Goal: Information Seeking & Learning: Learn about a topic

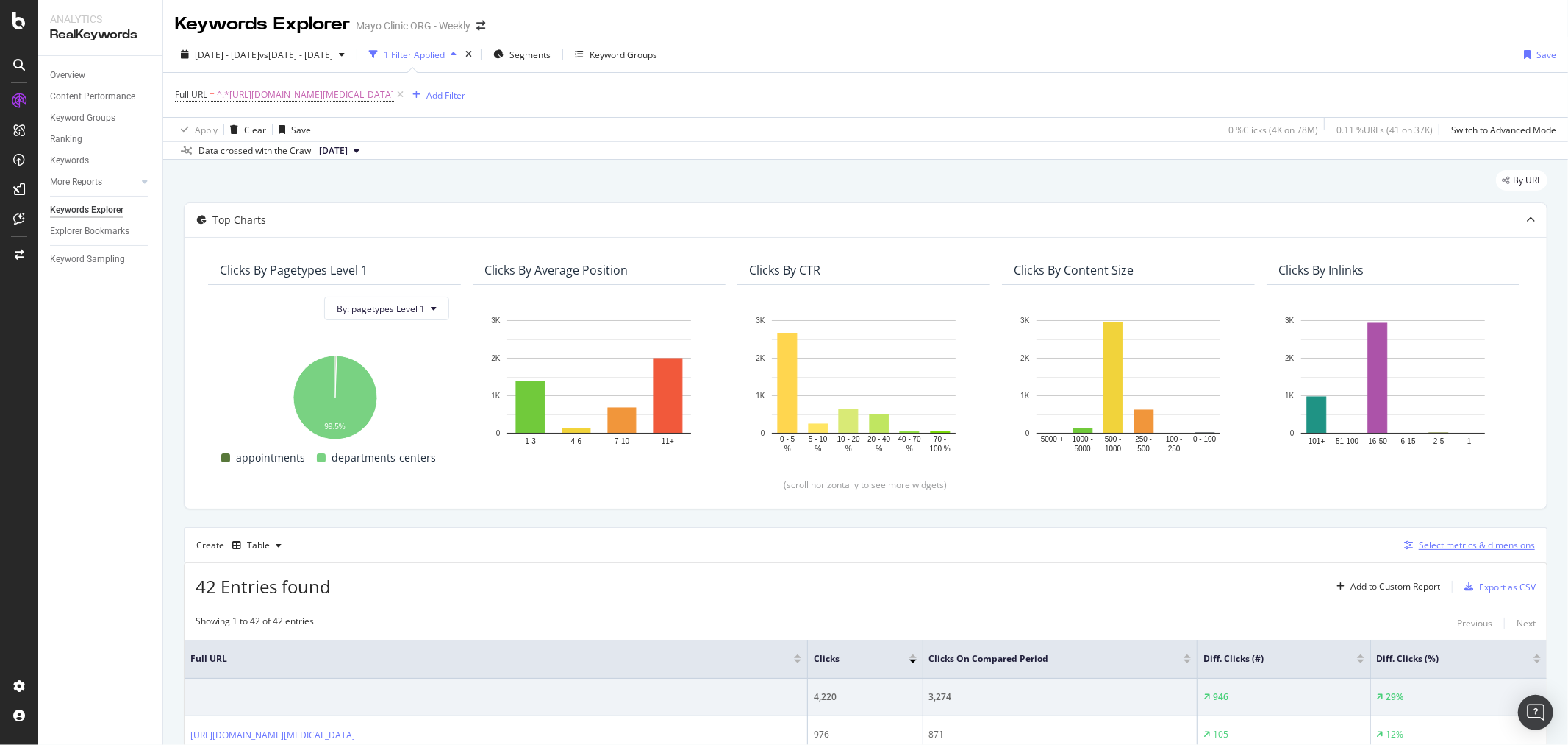
click at [1447, 554] on div "Select metrics & dimensions" at bounding box center [1466, 544] width 136 height 16
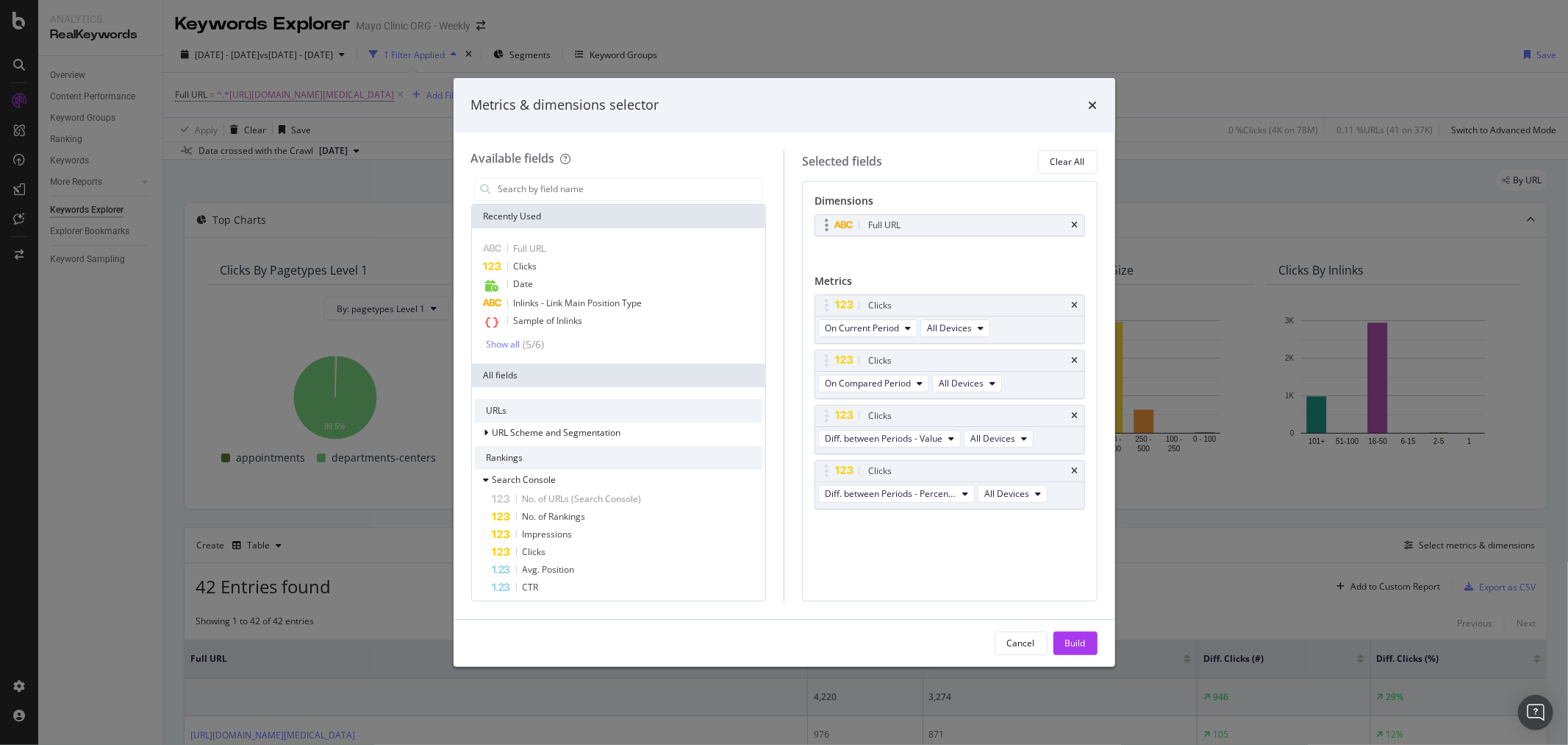
click at [1080, 221] on div "Full URL" at bounding box center [950, 225] width 269 height 20
click at [1076, 224] on icon "times" at bounding box center [1075, 226] width 6 height 9
click at [603, 180] on input "modal" at bounding box center [629, 190] width 266 height 22
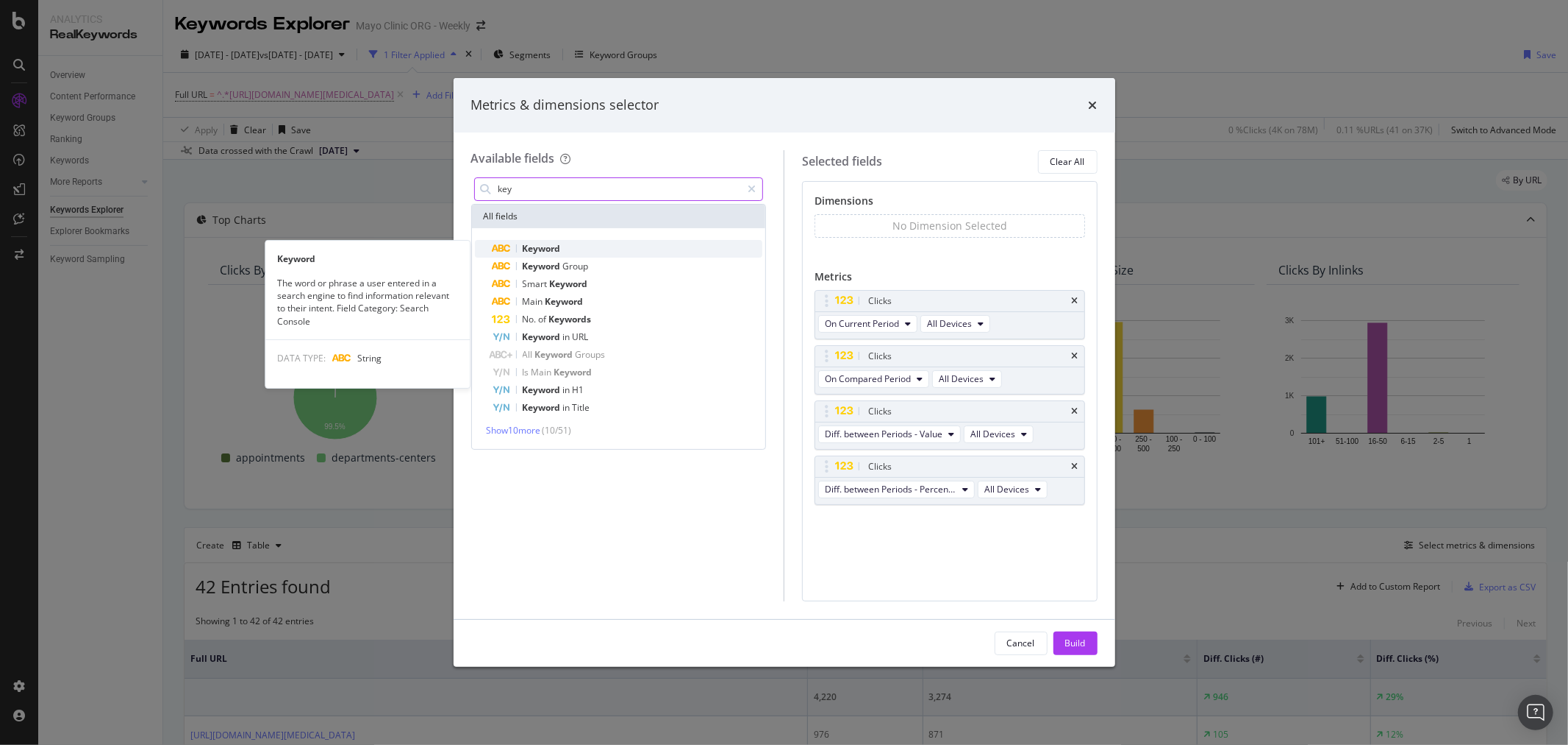
type input "key"
click at [570, 247] on div "Keyword" at bounding box center [628, 248] width 270 height 18
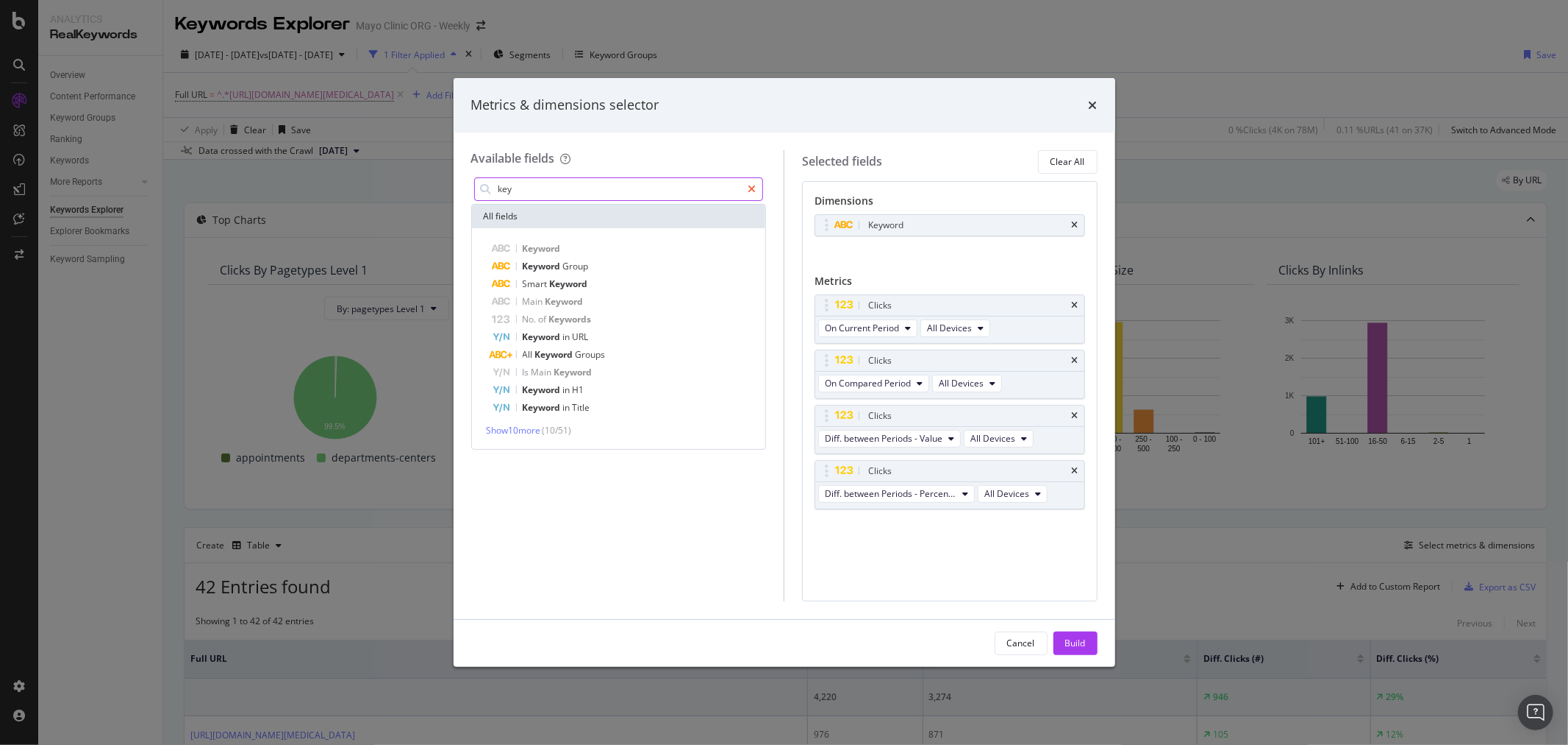
click at [756, 178] on div "modal" at bounding box center [751, 189] width 21 height 23
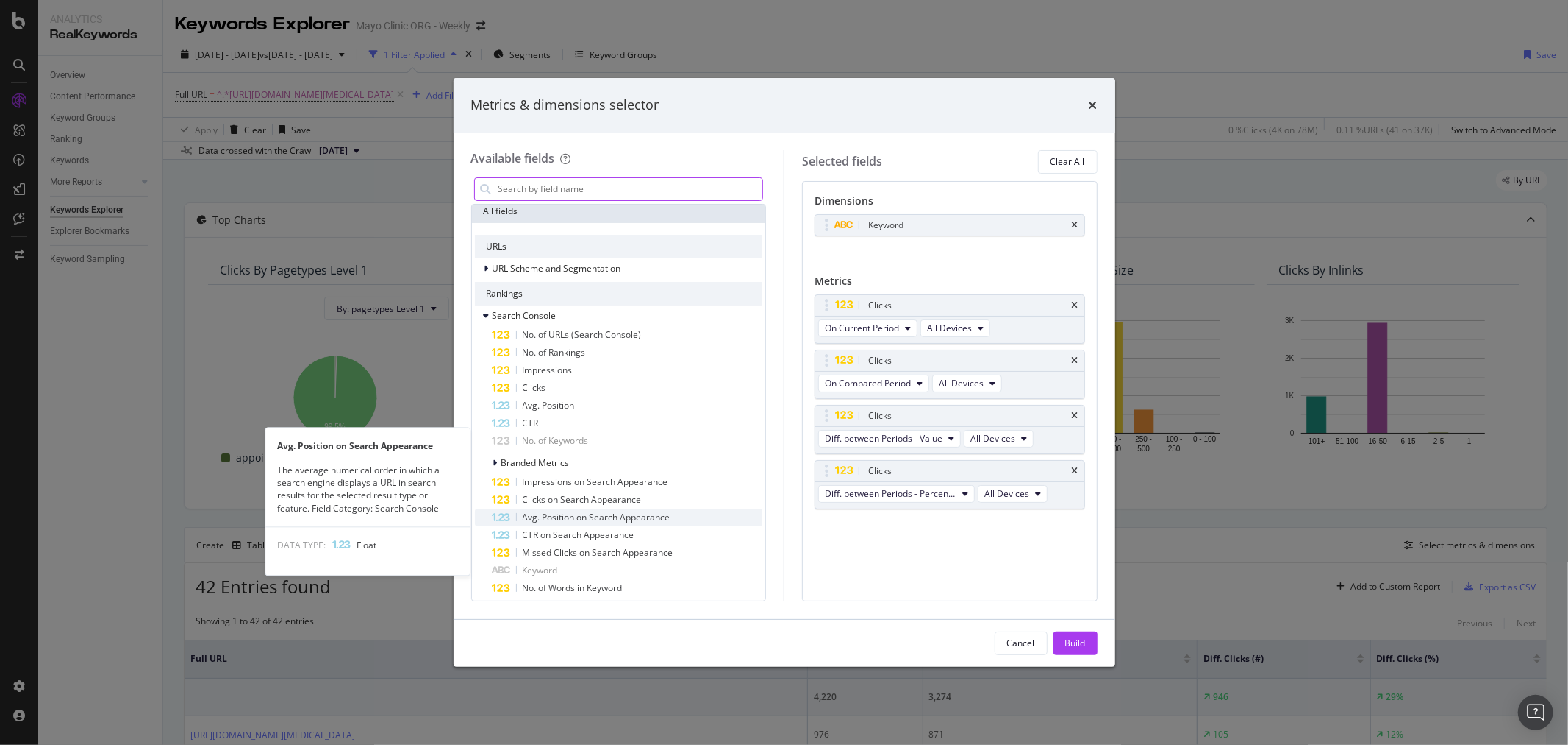
scroll to position [245, 0]
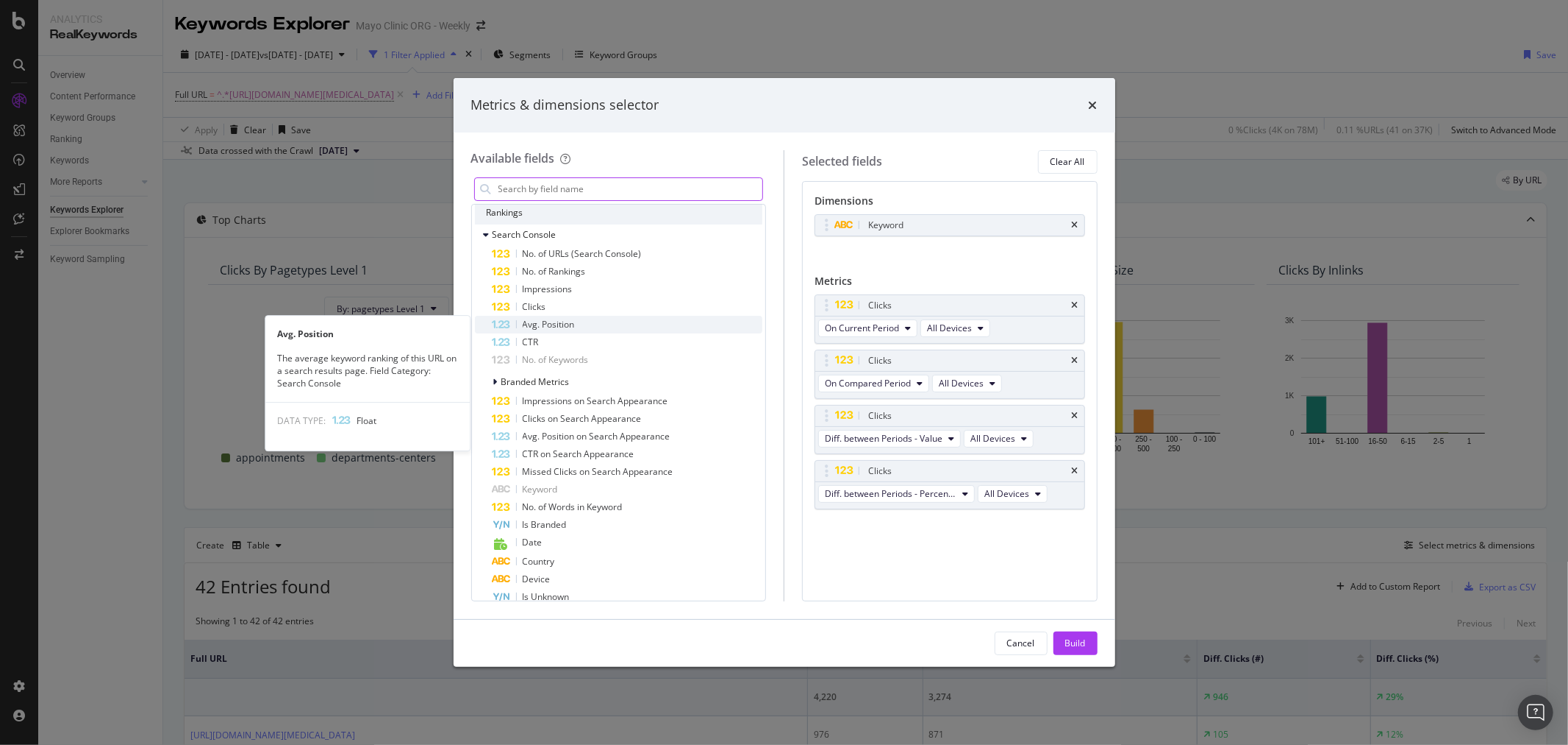
click at [564, 321] on span "Avg. Position" at bounding box center [549, 323] width 52 height 12
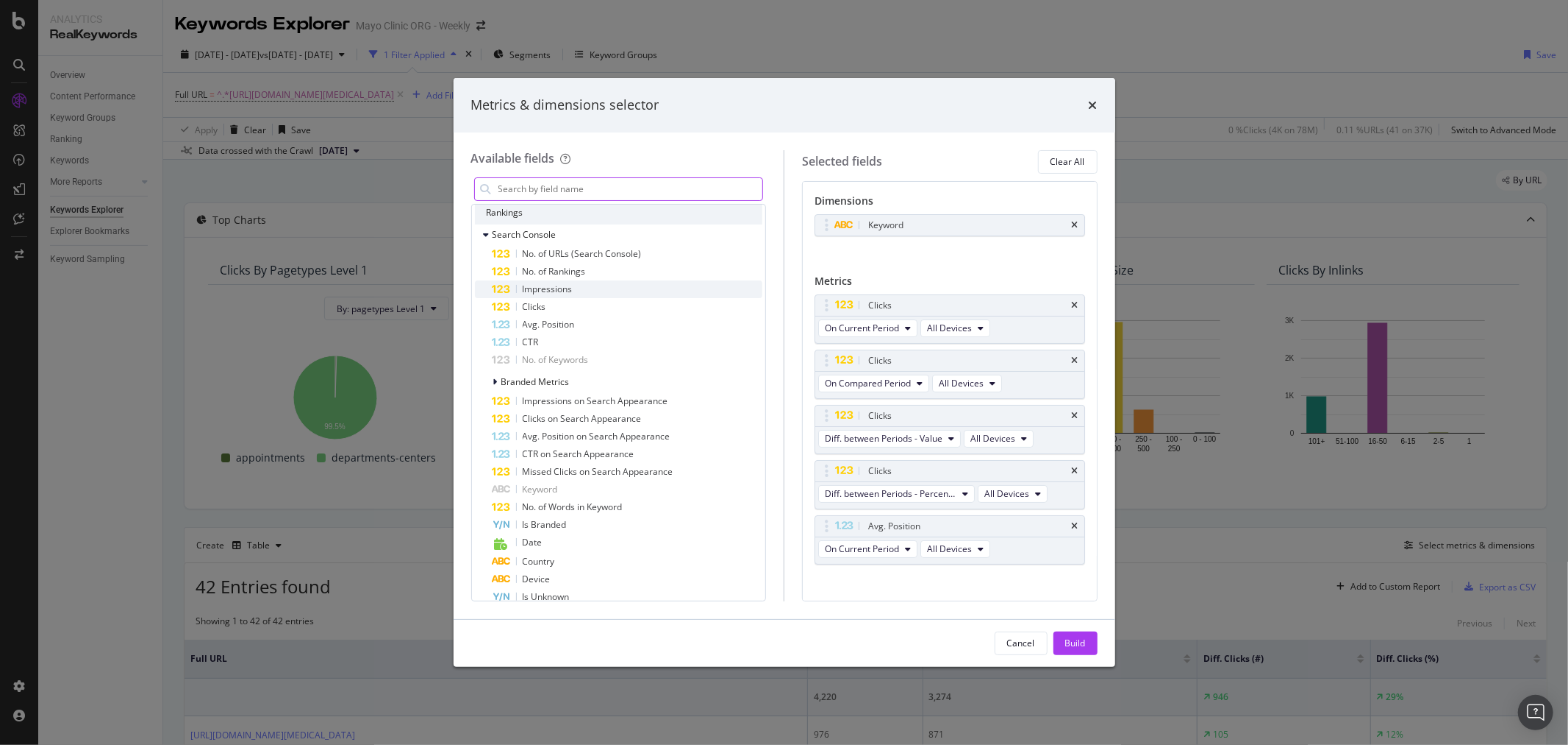
click at [569, 288] on span "Impressions" at bounding box center [548, 288] width 50 height 12
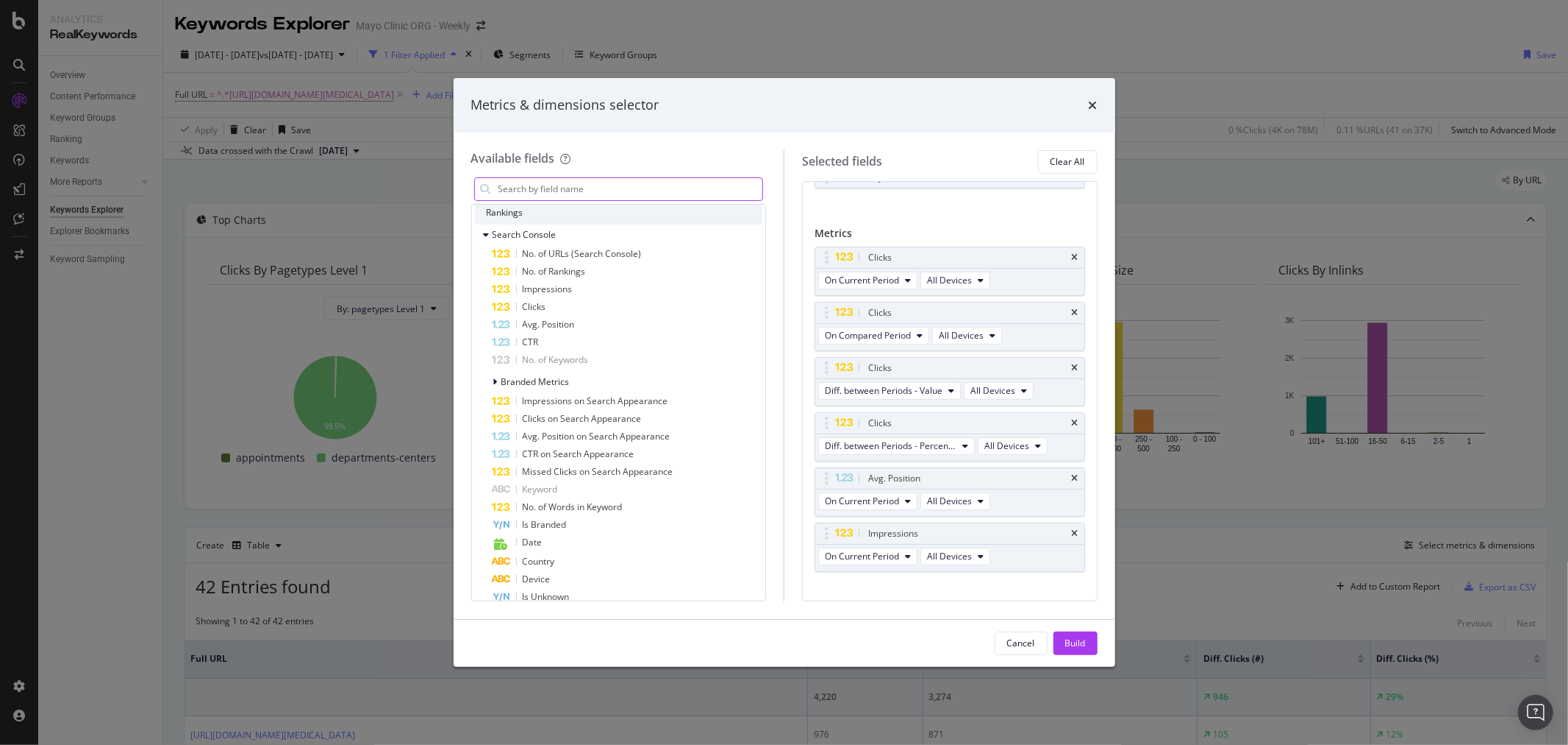
scroll to position [69, 0]
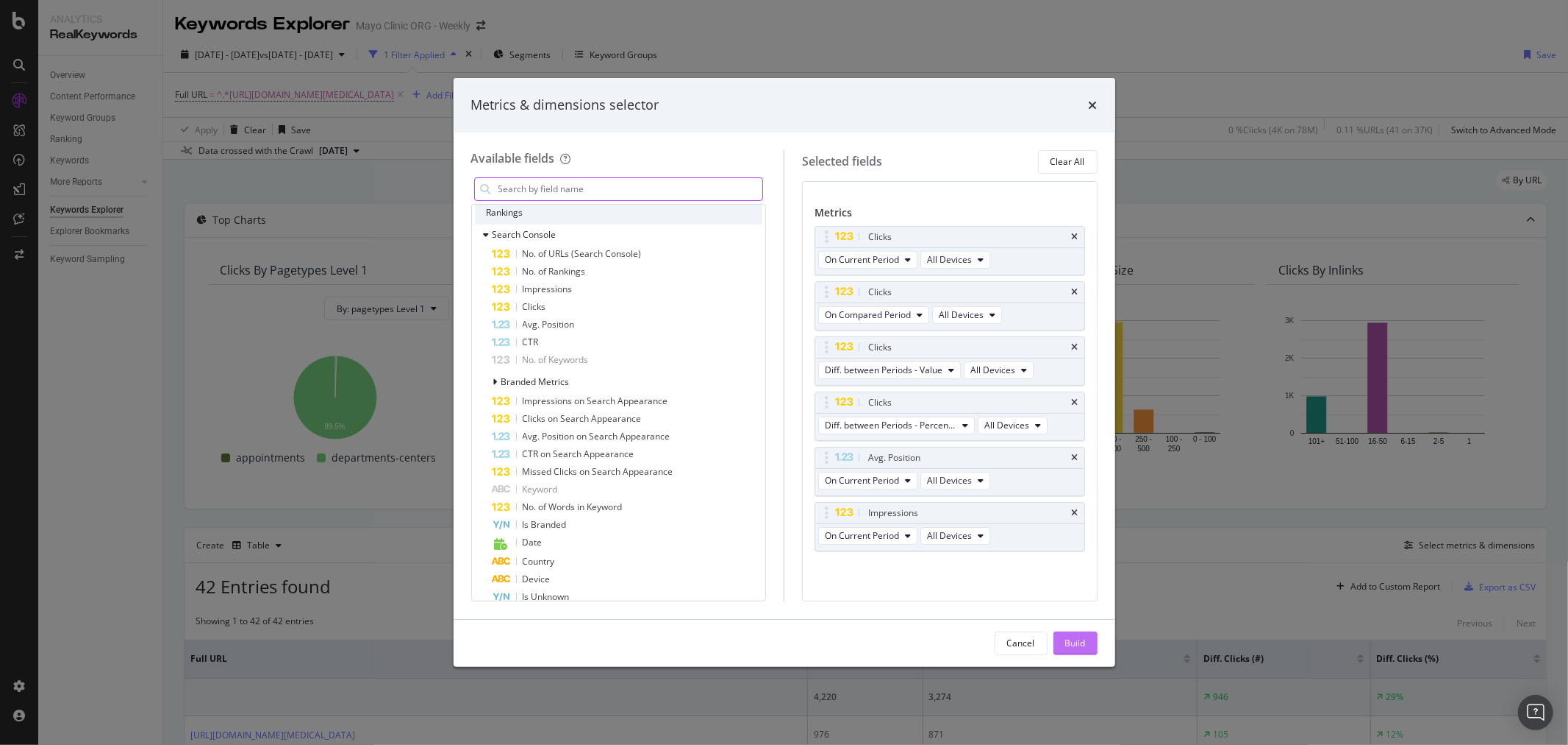
click at [1079, 643] on div "Build" at bounding box center [1076, 642] width 20 height 12
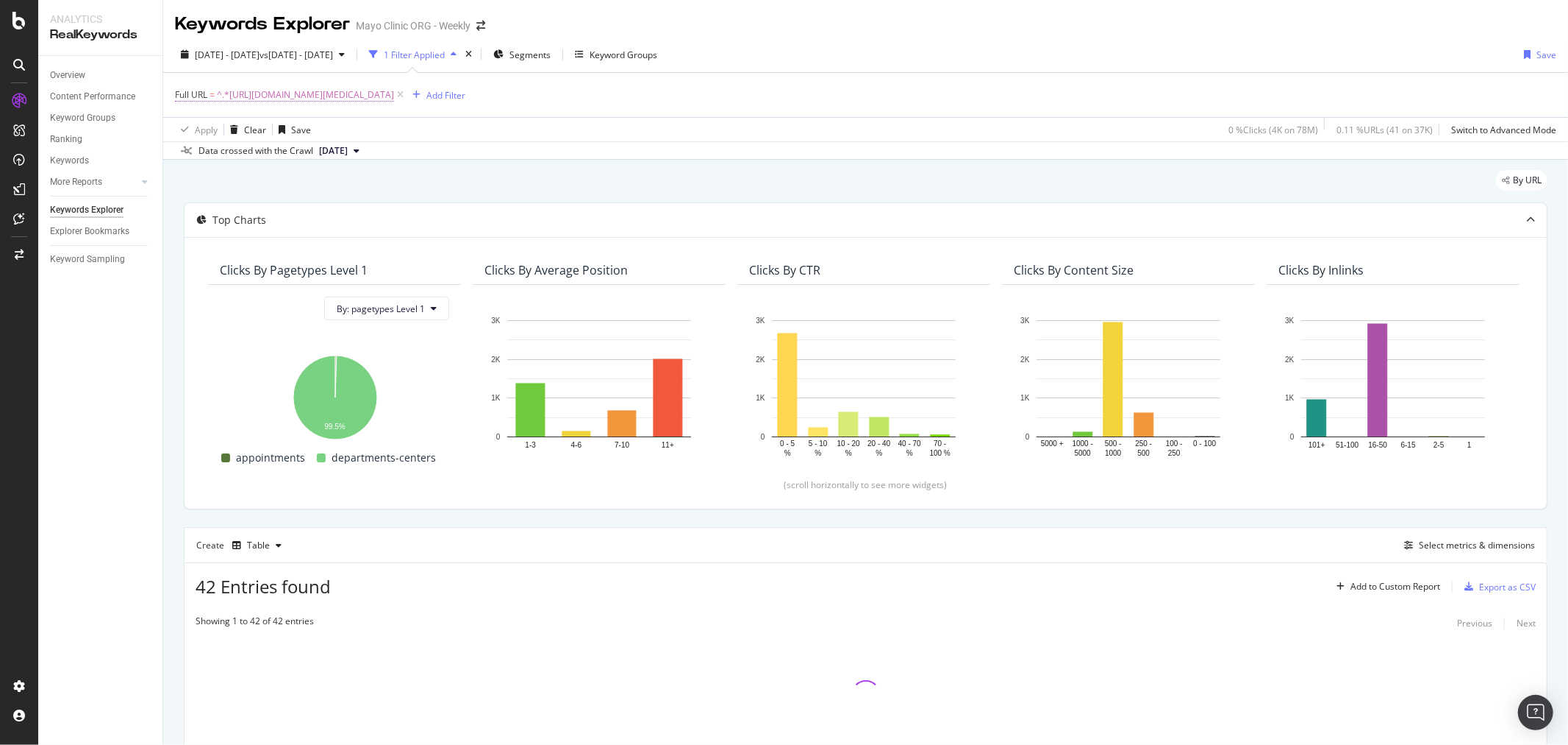
click at [395, 101] on span "^.*[URL][DOMAIN_NAME][MEDICAL_DATA]" at bounding box center [305, 95] width 177 height 20
click at [266, 159] on input "[URL][DOMAIN_NAME][MEDICAL_DATA]" at bounding box center [258, 156] width 139 height 23
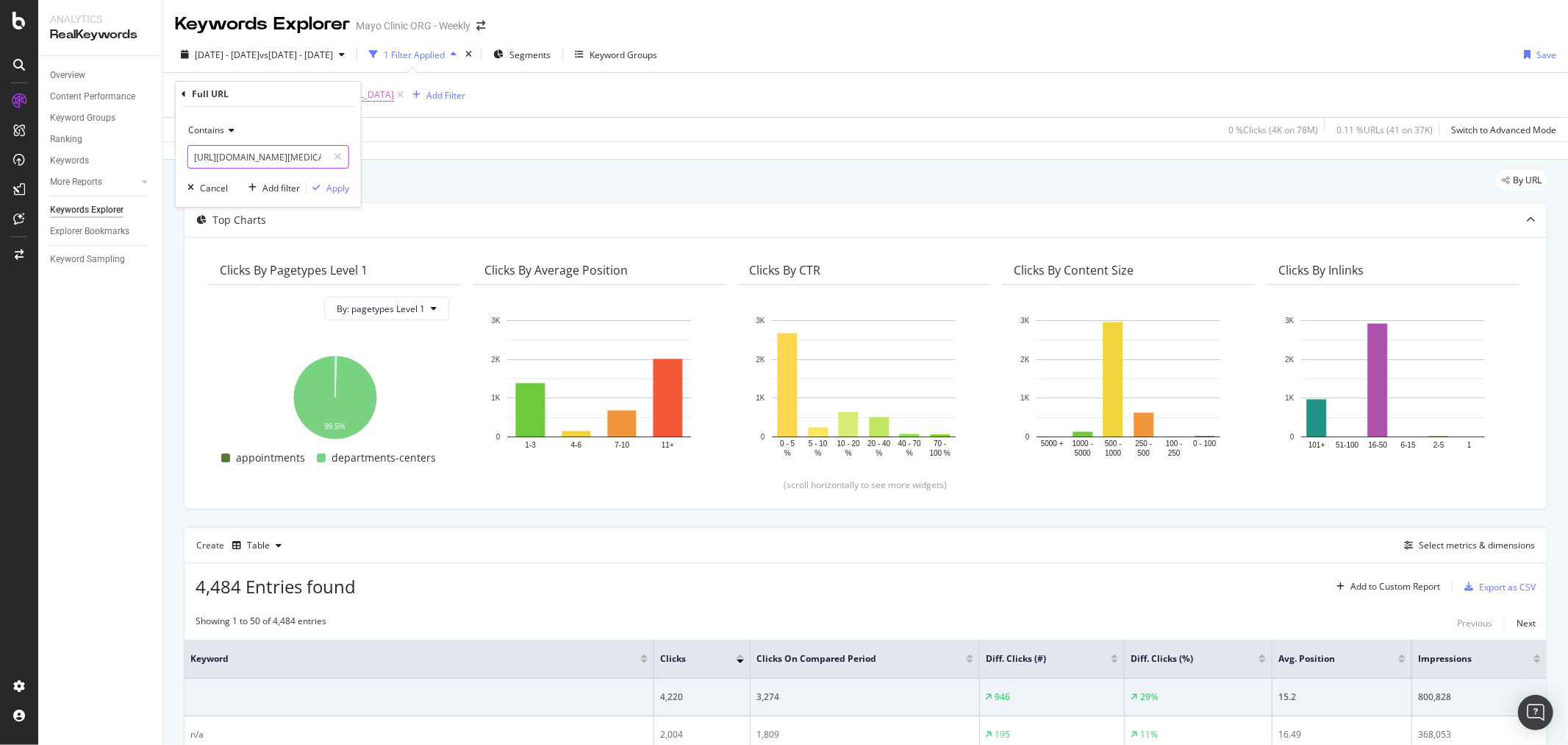
paste input "/about-[MEDICAL_DATA]"
type input "[URL][DOMAIN_NAME][MEDICAL_DATA][MEDICAL_DATA]"
click at [320, 191] on div "button" at bounding box center [316, 188] width 19 height 9
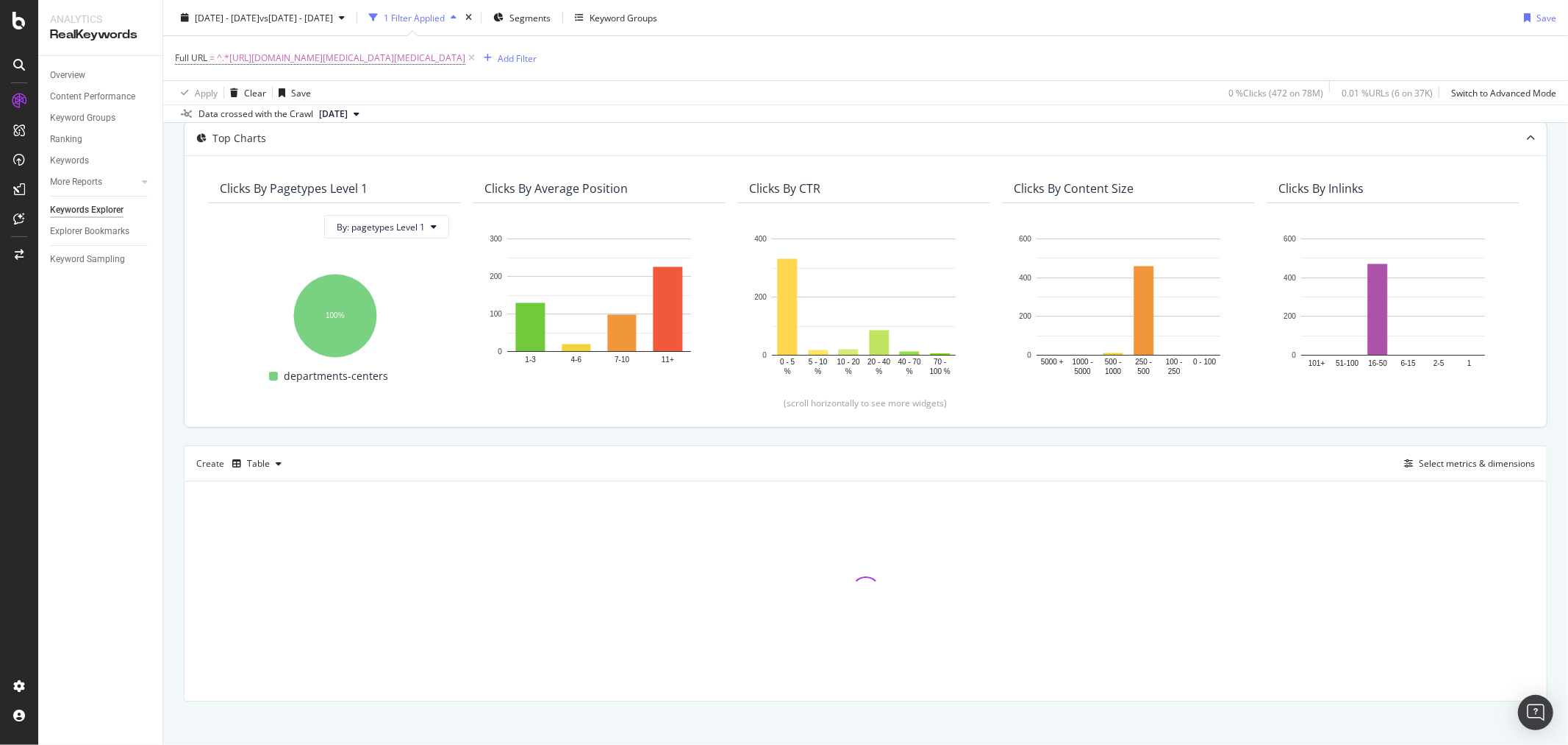
scroll to position [90, 0]
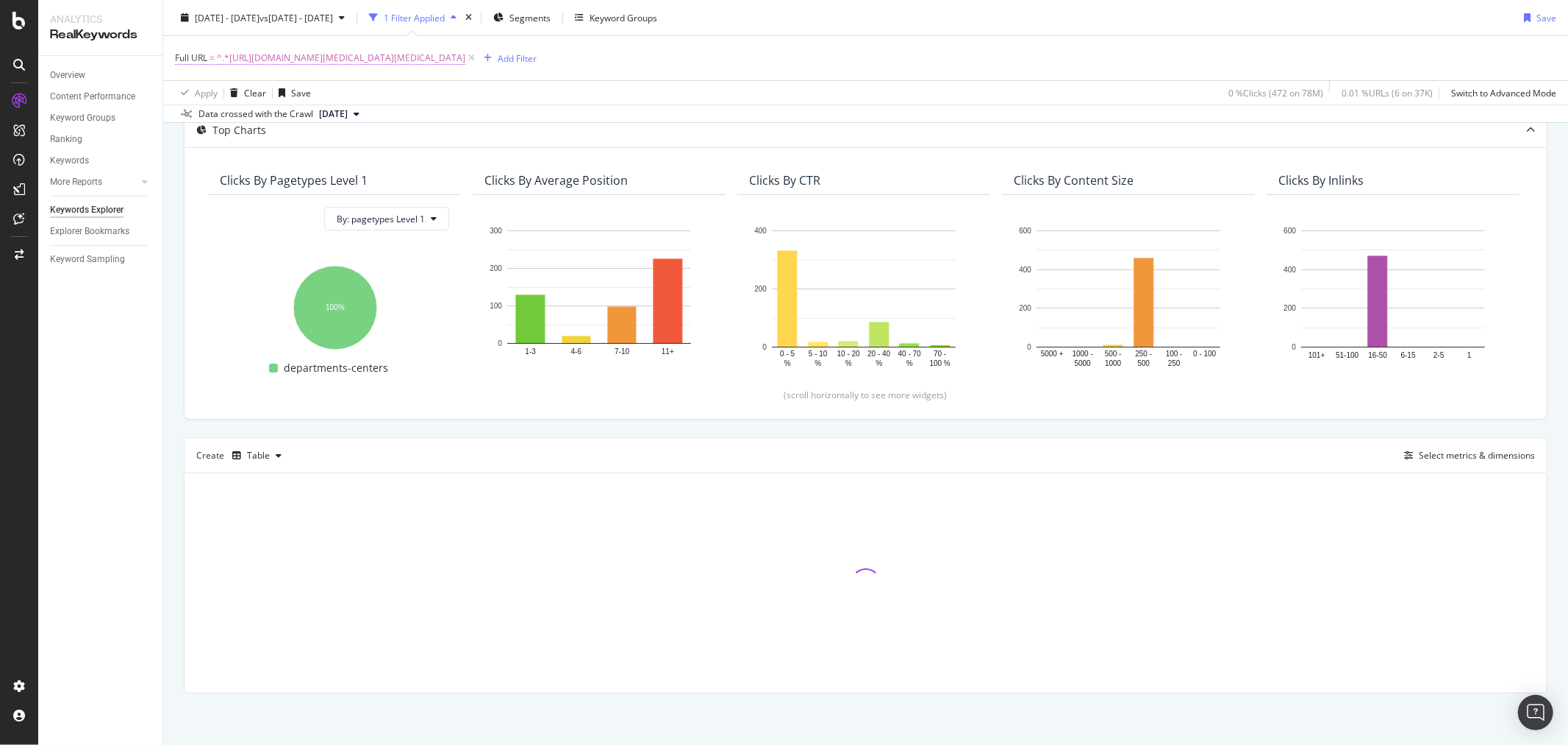
click at [413, 58] on span "^.*[URL][DOMAIN_NAME][MEDICAL_DATA][MEDICAL_DATA]" at bounding box center [342, 58] width 249 height 20
click at [214, 90] on span "Contains" at bounding box center [206, 92] width 36 height 12
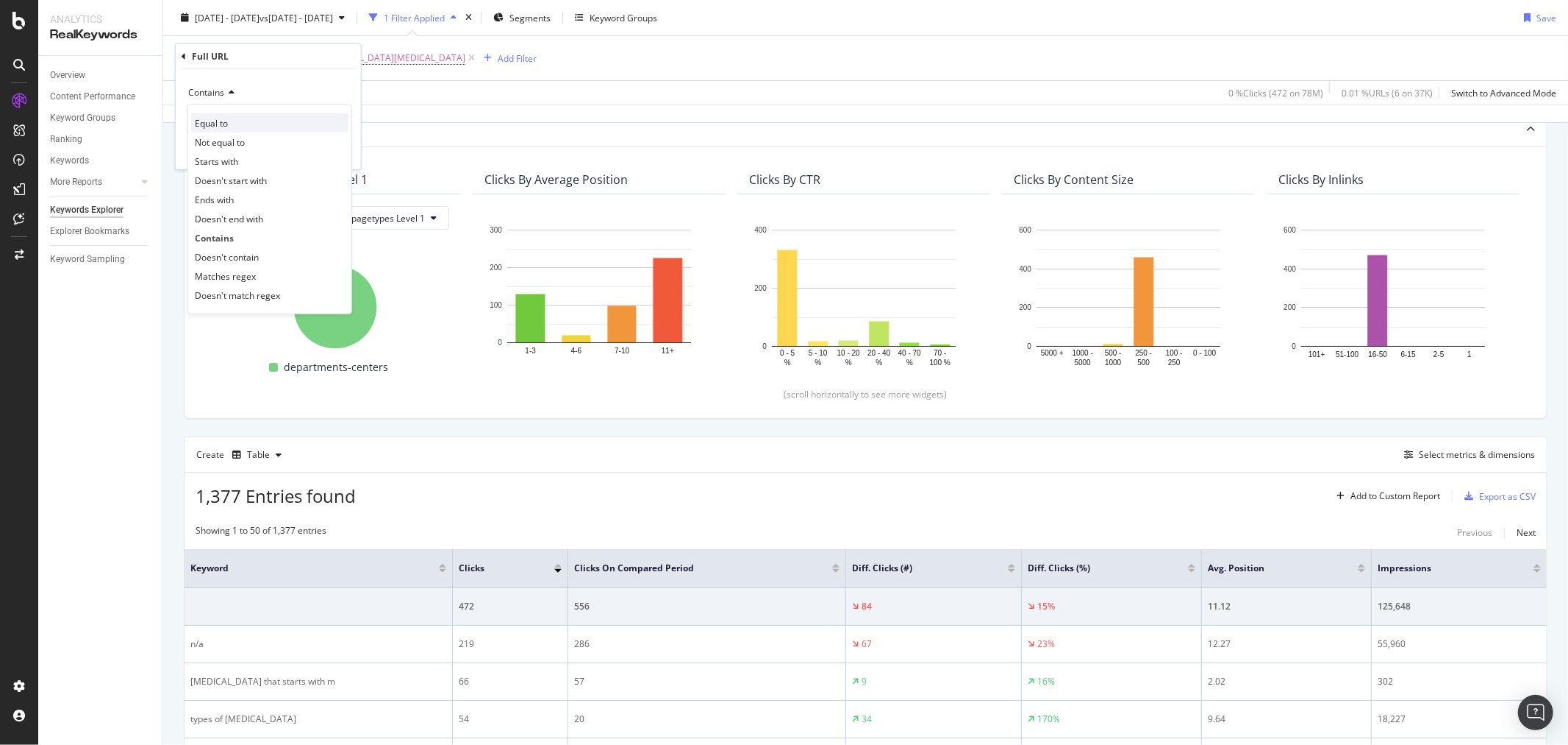
click at [249, 119] on div "Equal to" at bounding box center [269, 123] width 157 height 20
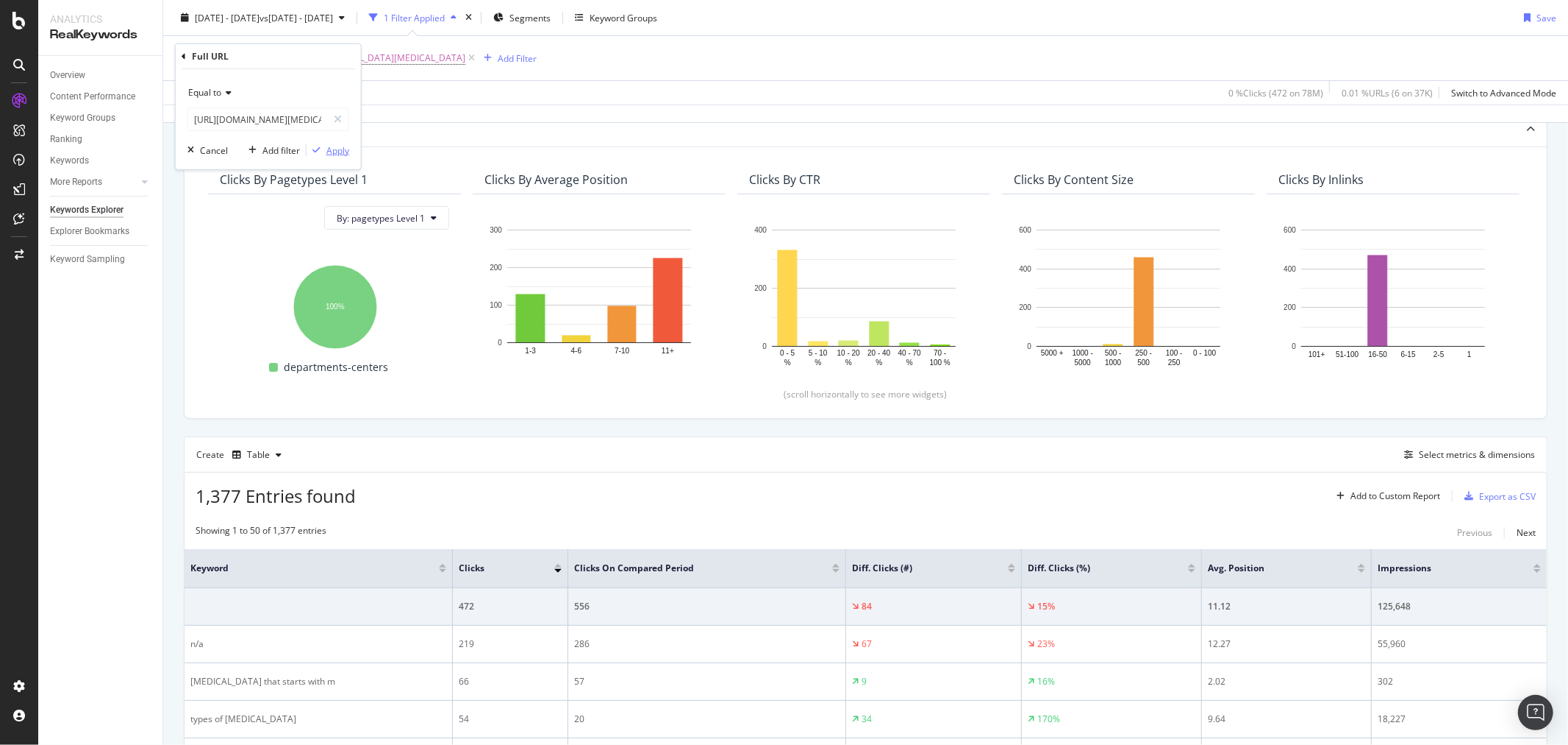
click at [339, 145] on div "Apply" at bounding box center [338, 149] width 23 height 12
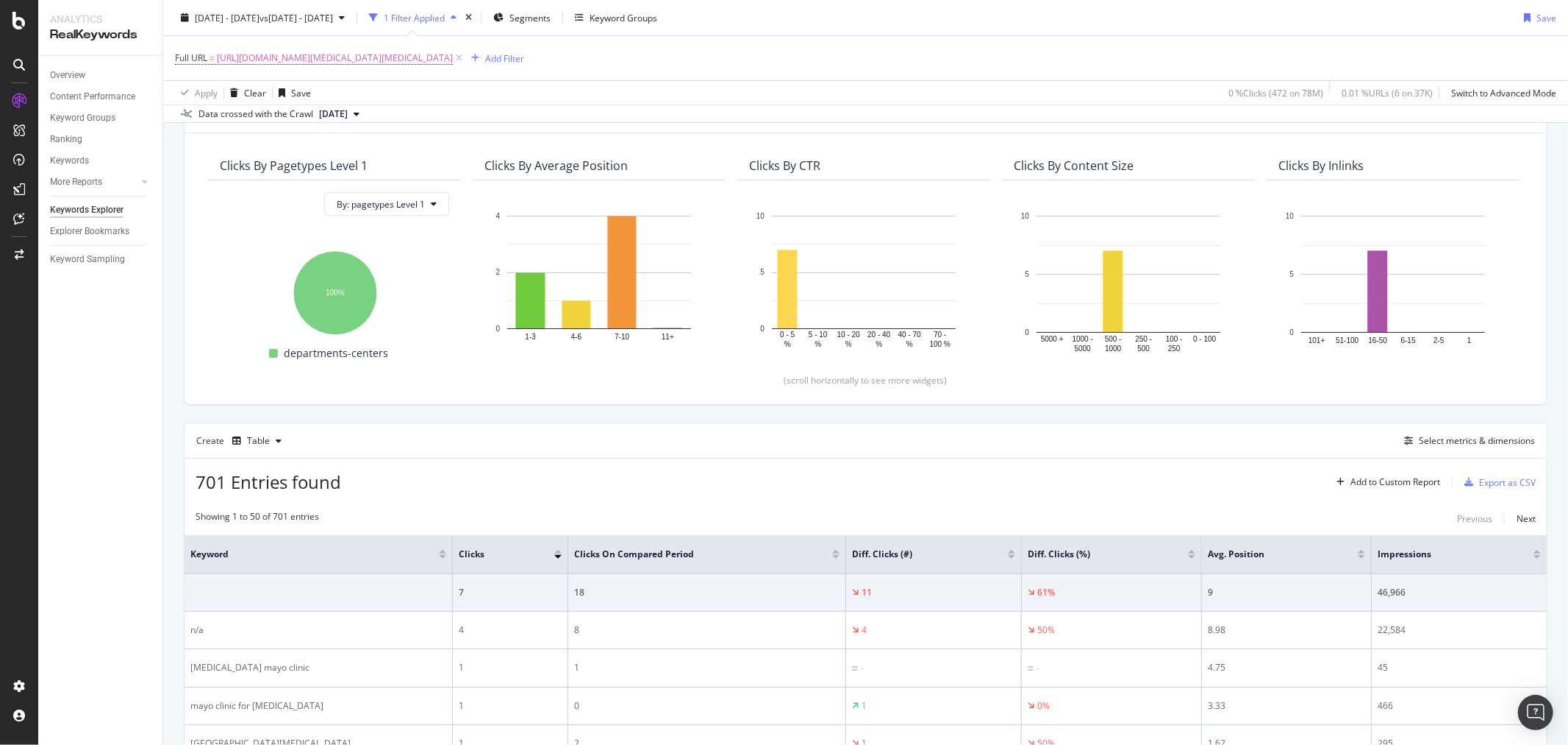
scroll to position [104, 0]
click at [416, 64] on span "[URL][DOMAIN_NAME][MEDICAL_DATA][MEDICAL_DATA]" at bounding box center [335, 58] width 236 height 20
click at [285, 112] on input "[URL][DOMAIN_NAME][MEDICAL_DATA][MEDICAL_DATA]" at bounding box center [258, 119] width 139 height 23
paste input "medical-professionals"
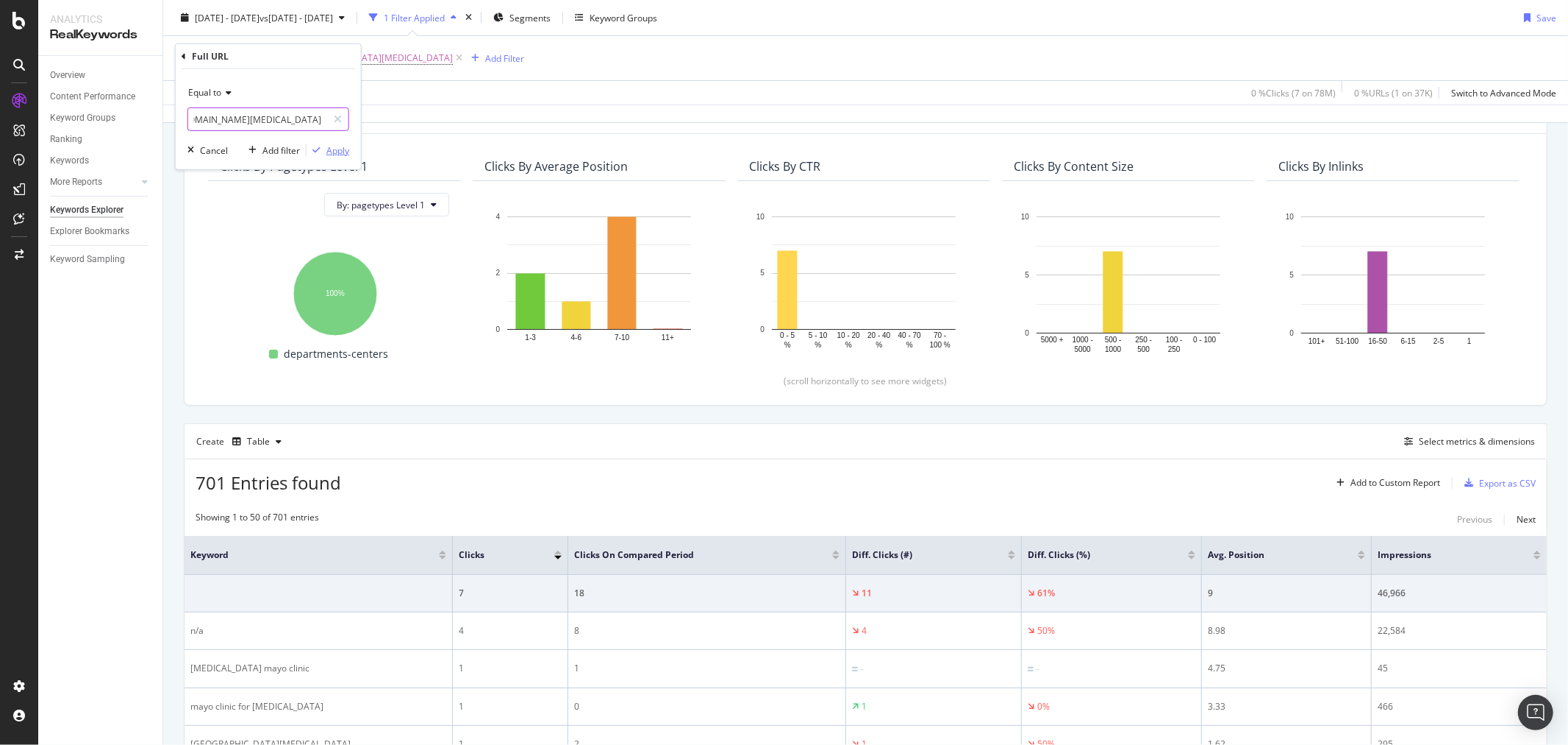
type input "[URL][DOMAIN_NAME][MEDICAL_DATA]"
click at [330, 150] on div "Apply" at bounding box center [338, 149] width 23 height 12
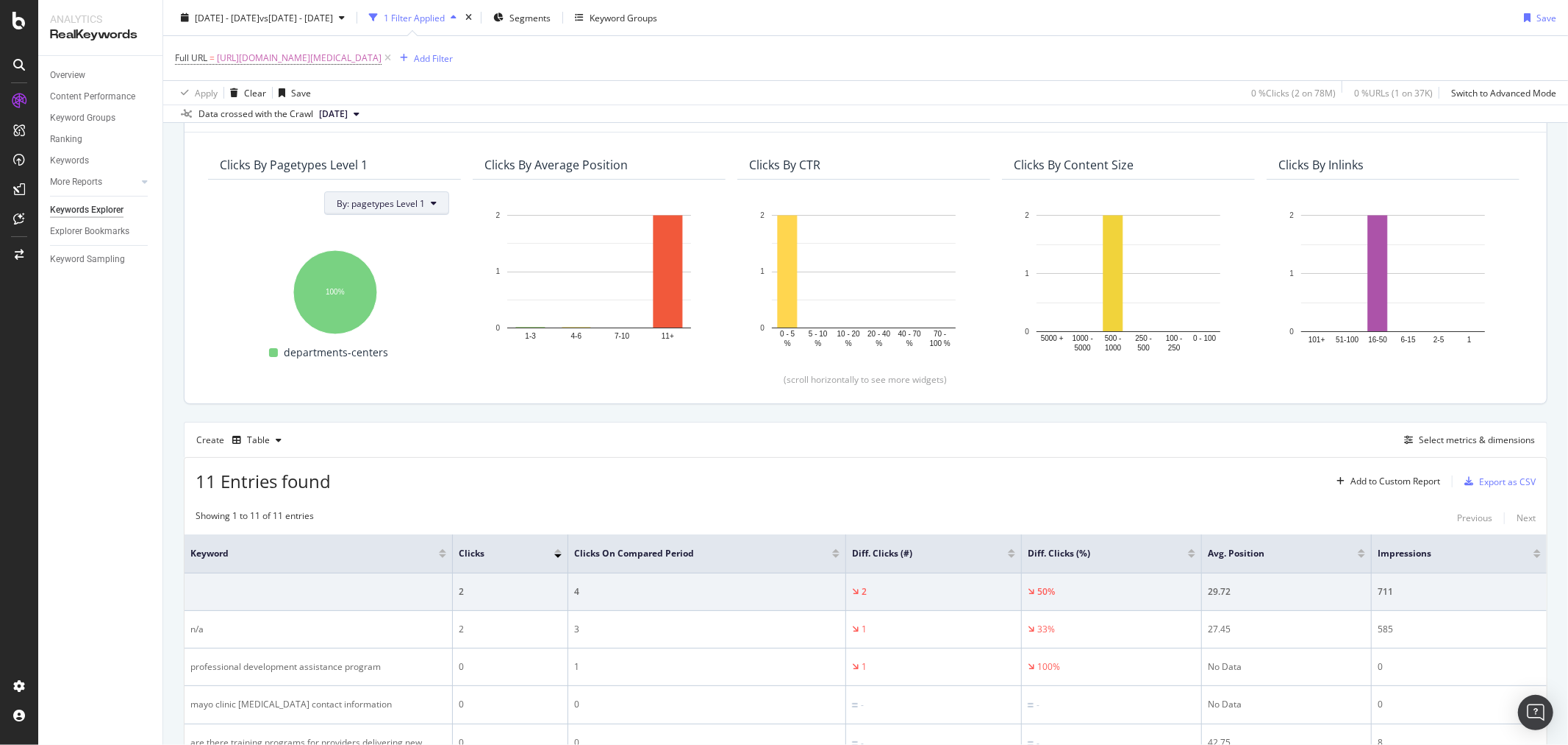
scroll to position [83, 0]
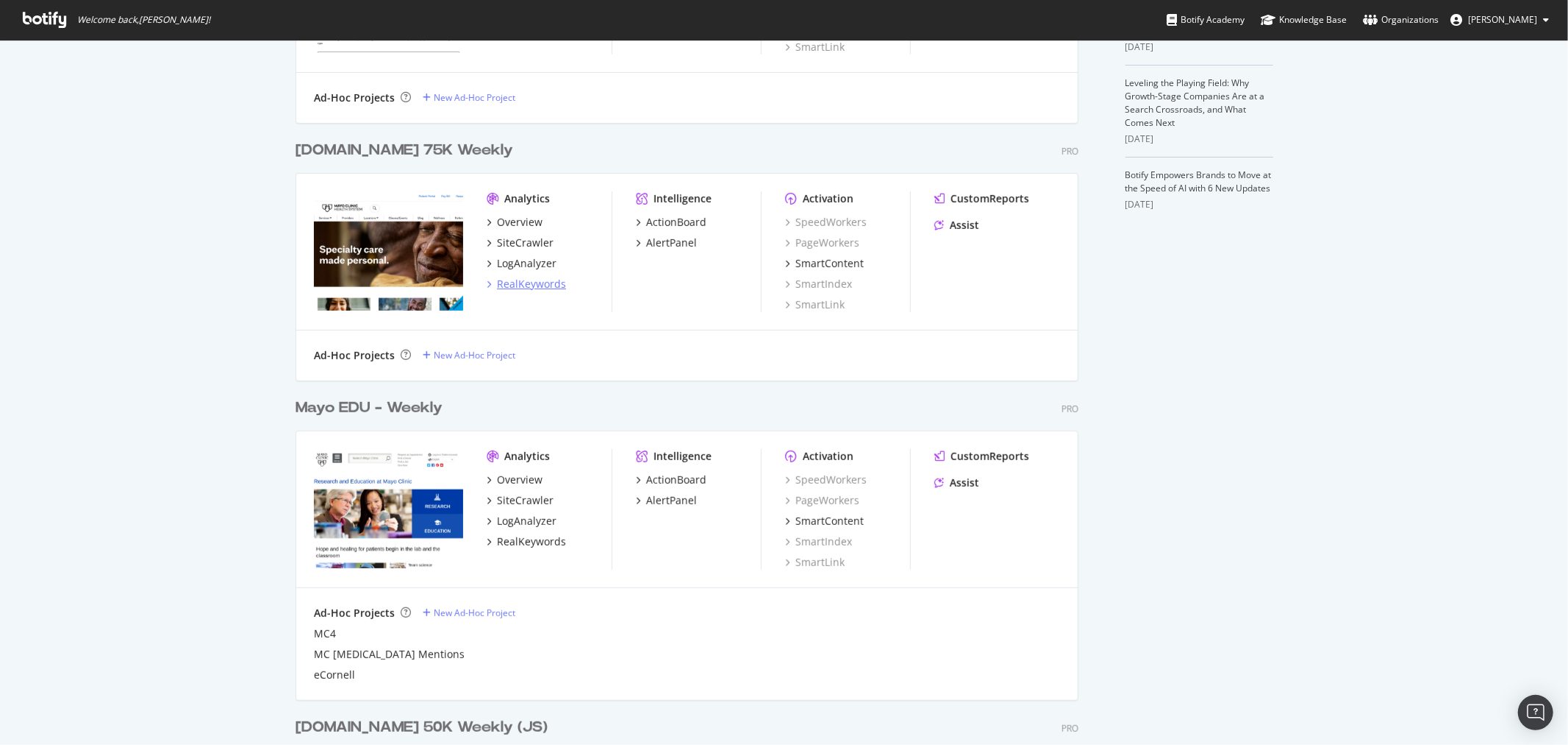
scroll to position [490, 0]
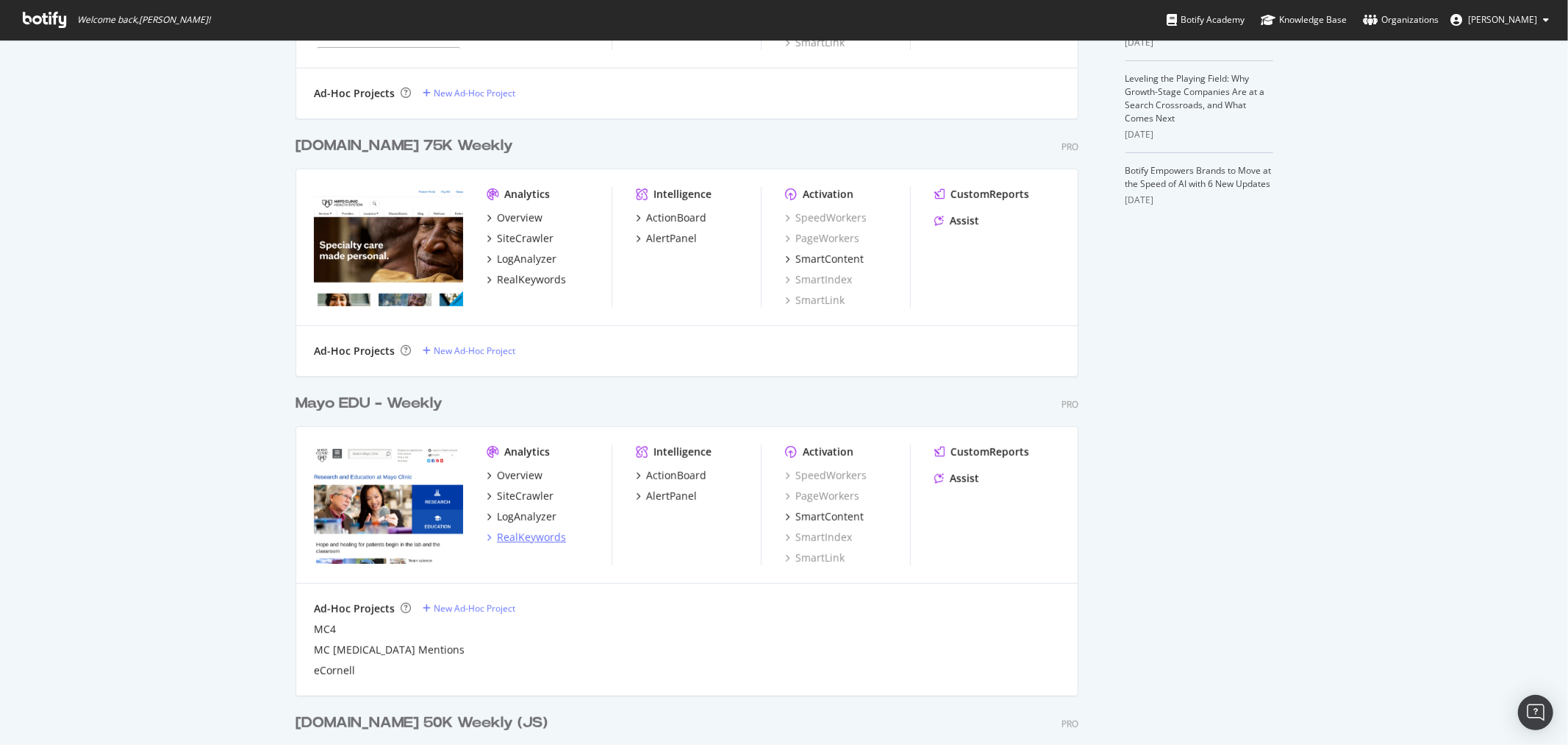
click at [504, 531] on div "RealKeywords" at bounding box center [531, 537] width 69 height 15
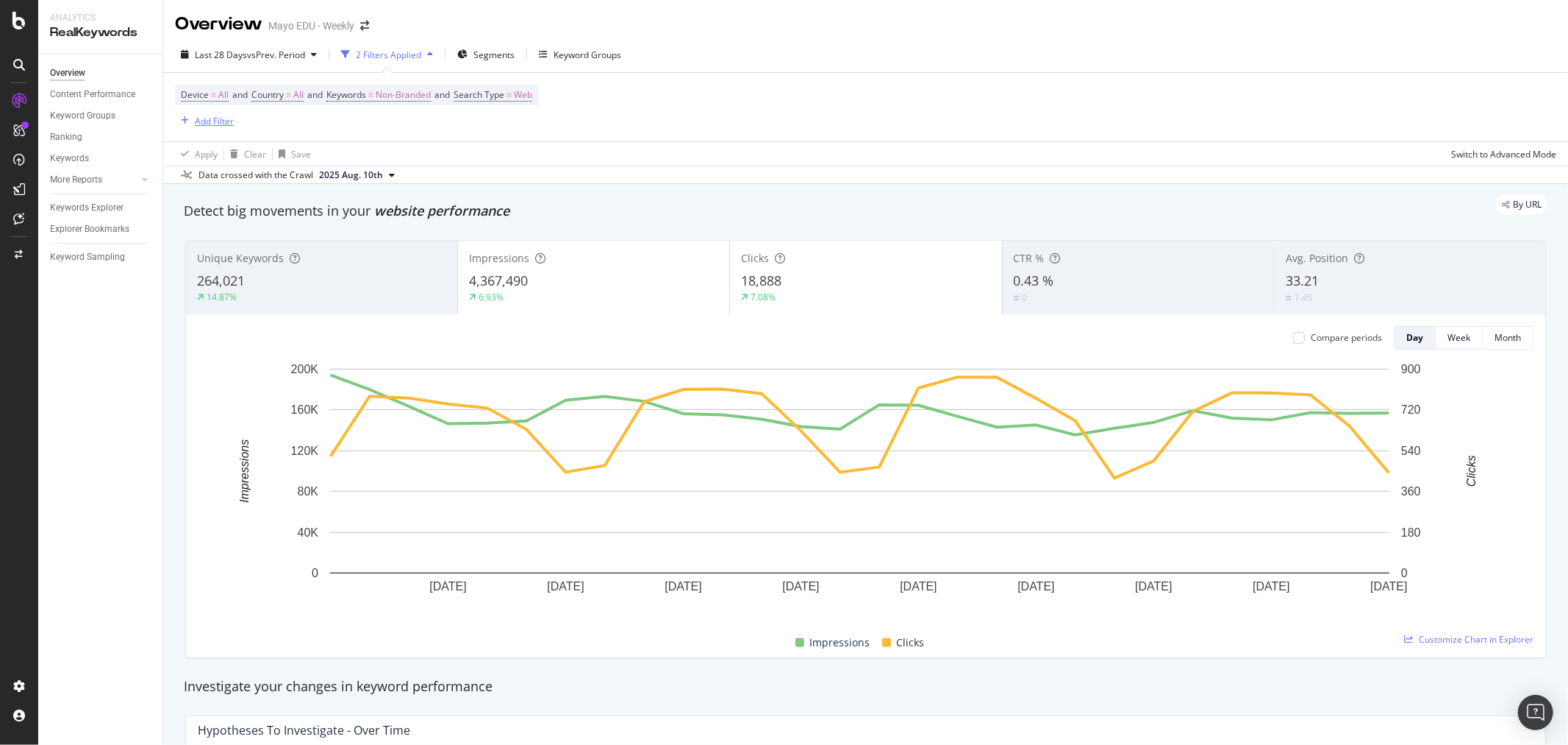
click at [195, 121] on div "Add Filter" at bounding box center [214, 121] width 39 height 12
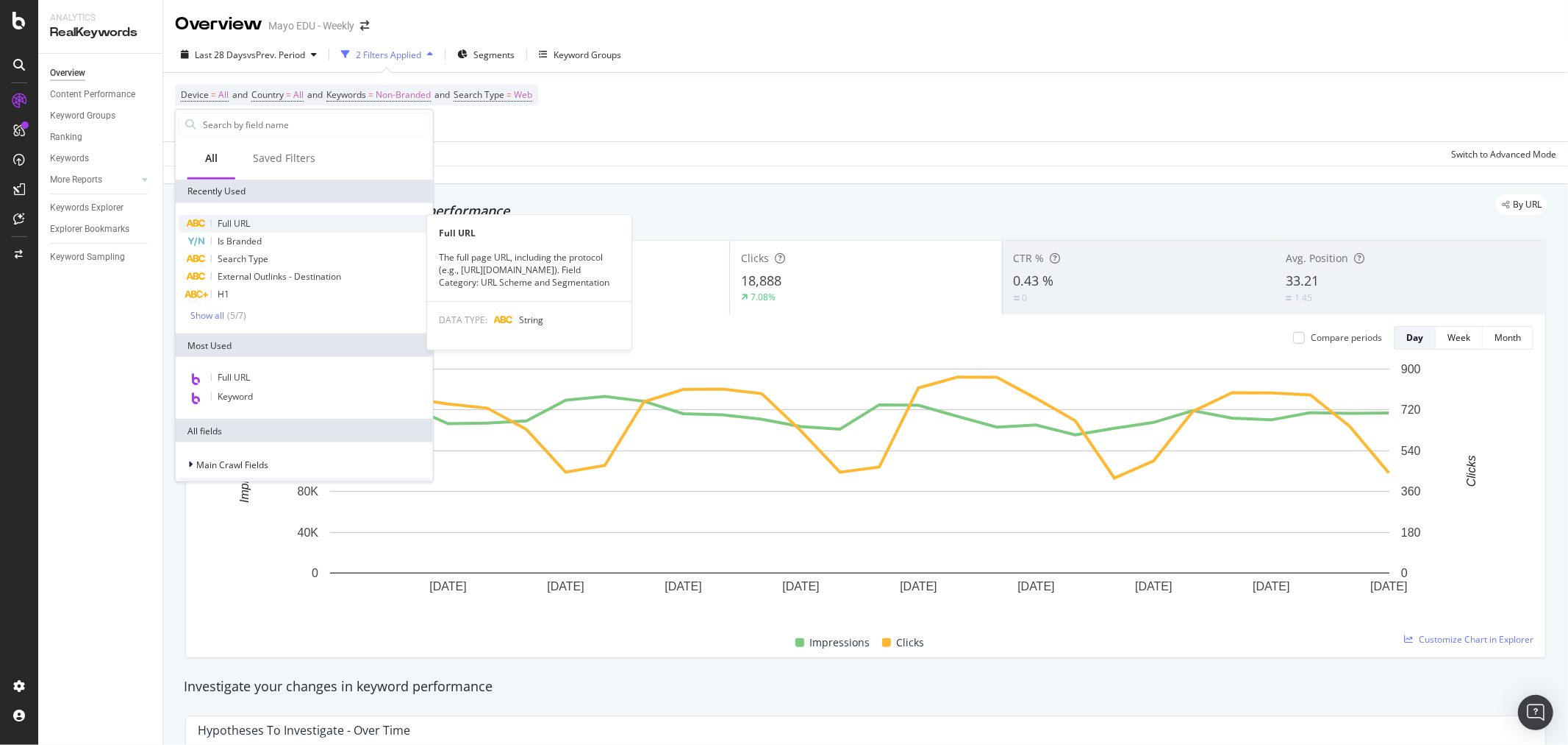
click at [253, 225] on div "Full URL" at bounding box center [304, 223] width 252 height 18
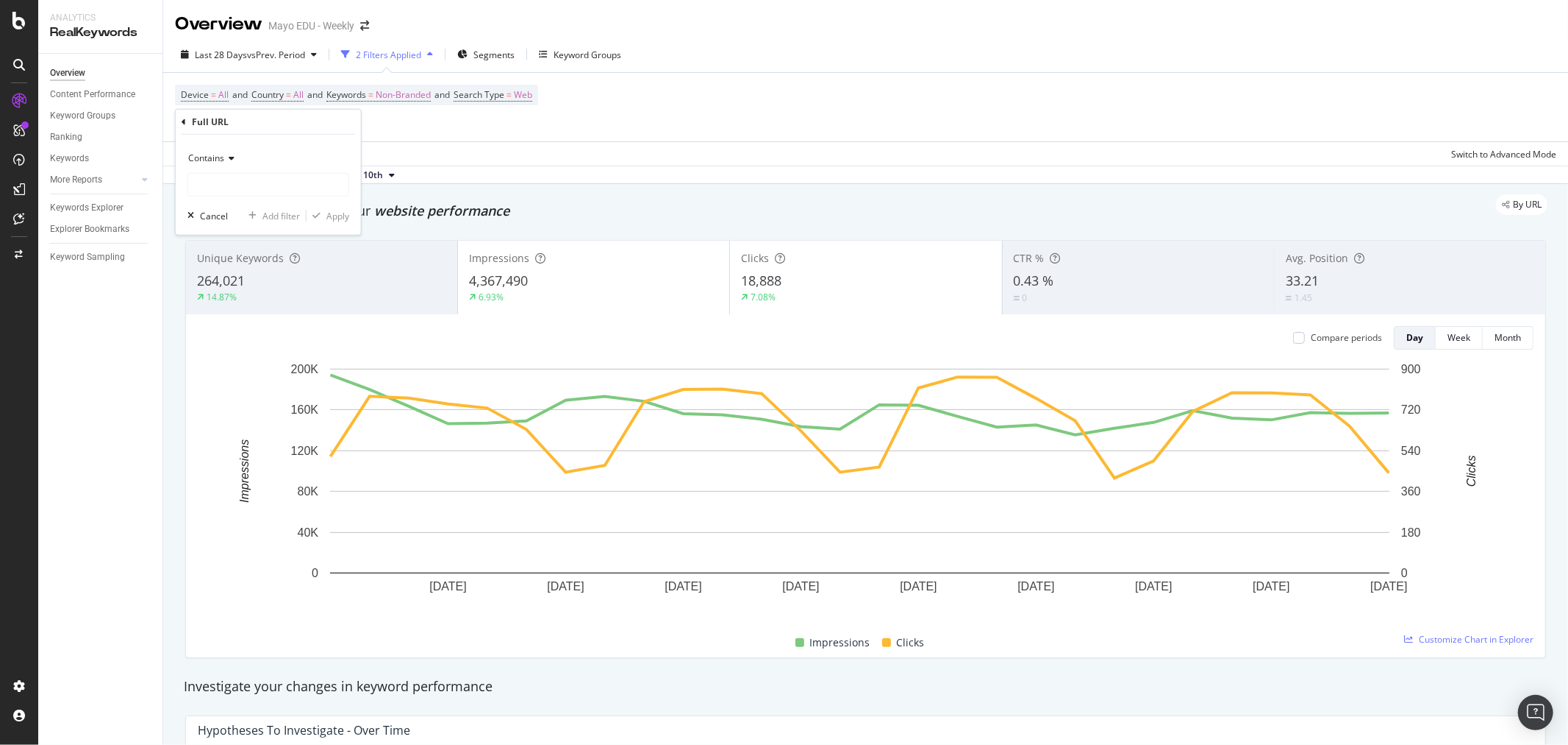
click at [221, 158] on span "Contains" at bounding box center [206, 157] width 36 height 12
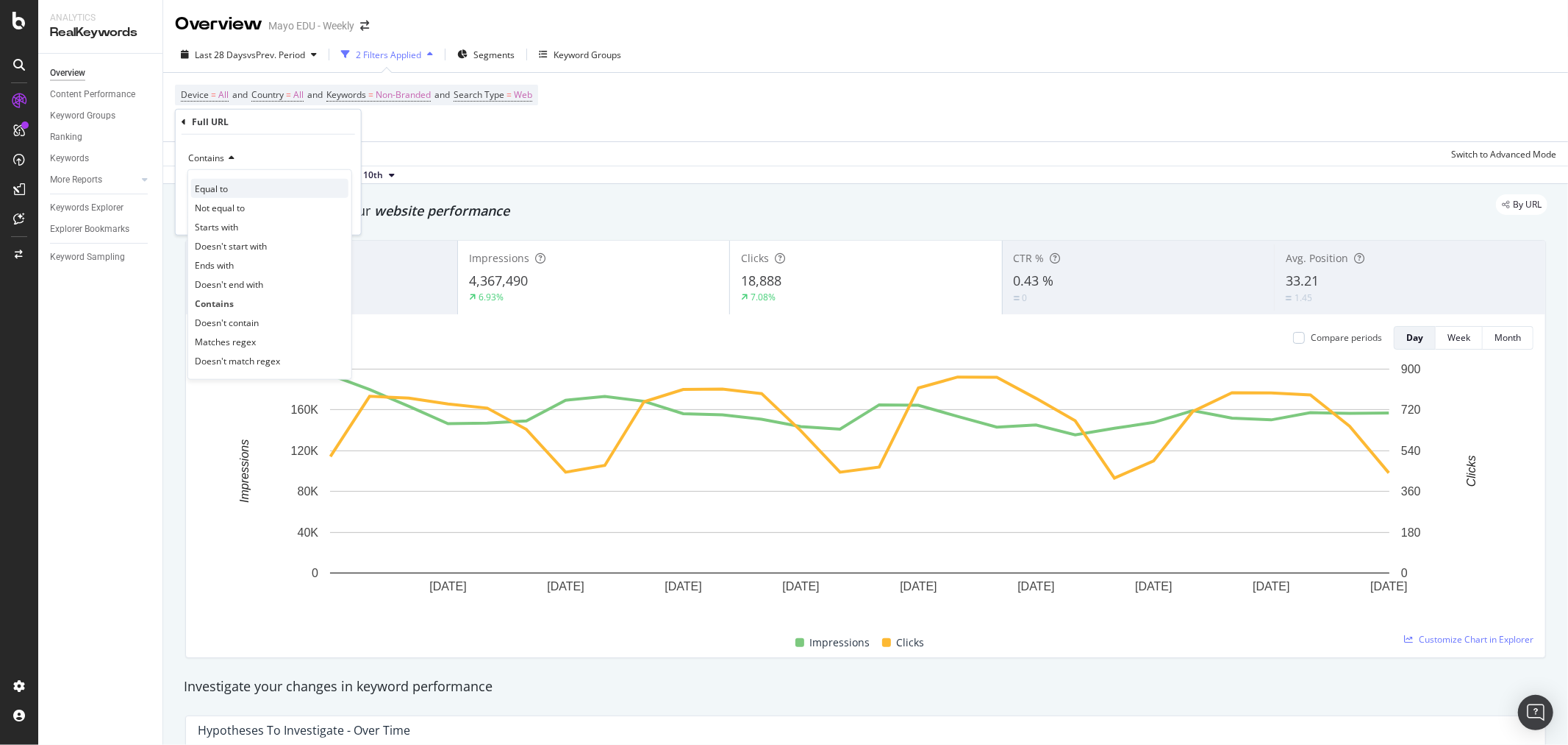
click at [226, 182] on span "Equal to" at bounding box center [212, 188] width 33 height 12
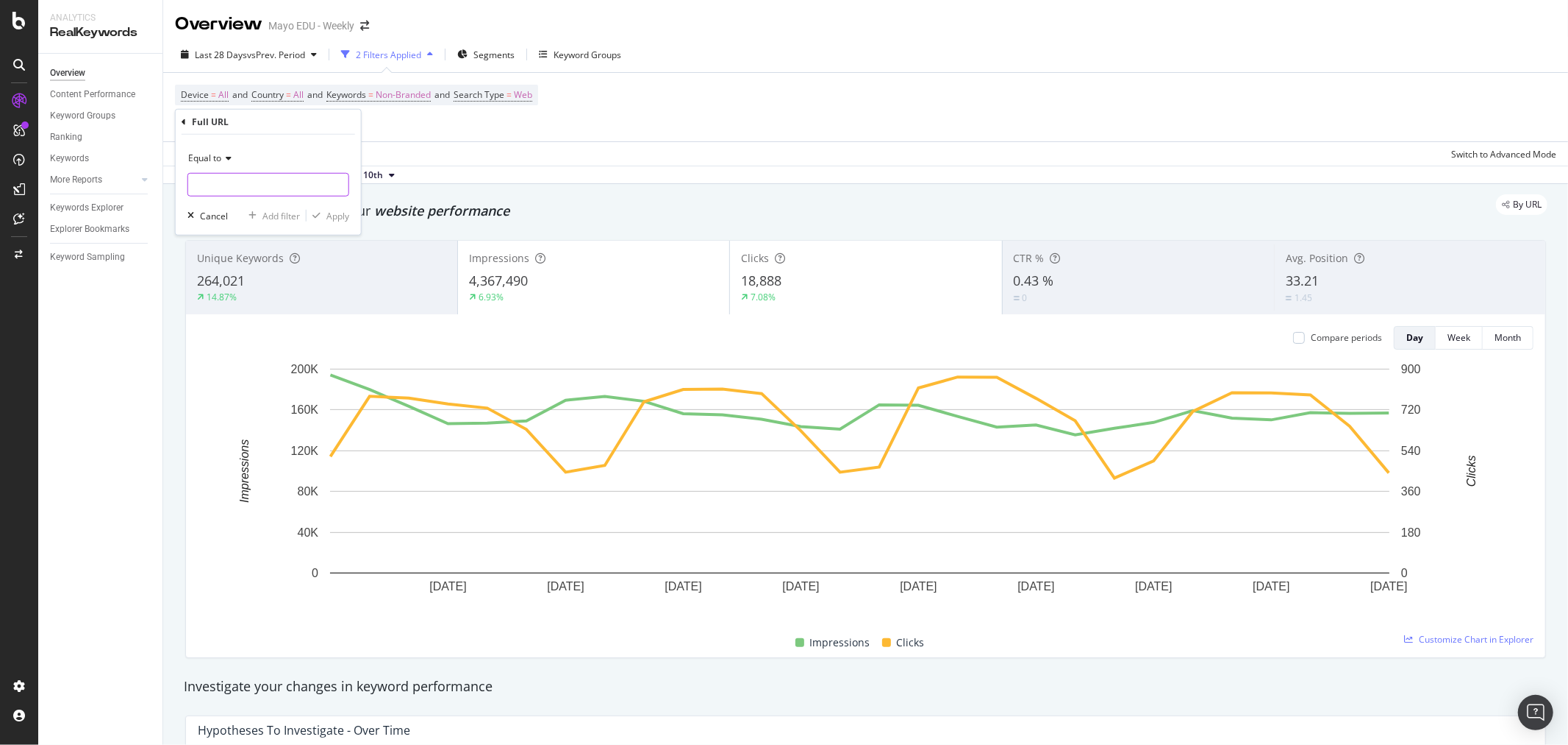
click at [243, 179] on input "text" at bounding box center [268, 184] width 161 height 23
paste input "https://www.mayo.edu/research/centers-programs/cancer-research/specialized-prog…"
type input "https://www.mayo.edu/research/centers-programs/cancer-research/specialized-prog…"
click at [330, 211] on div "Apply" at bounding box center [338, 215] width 23 height 12
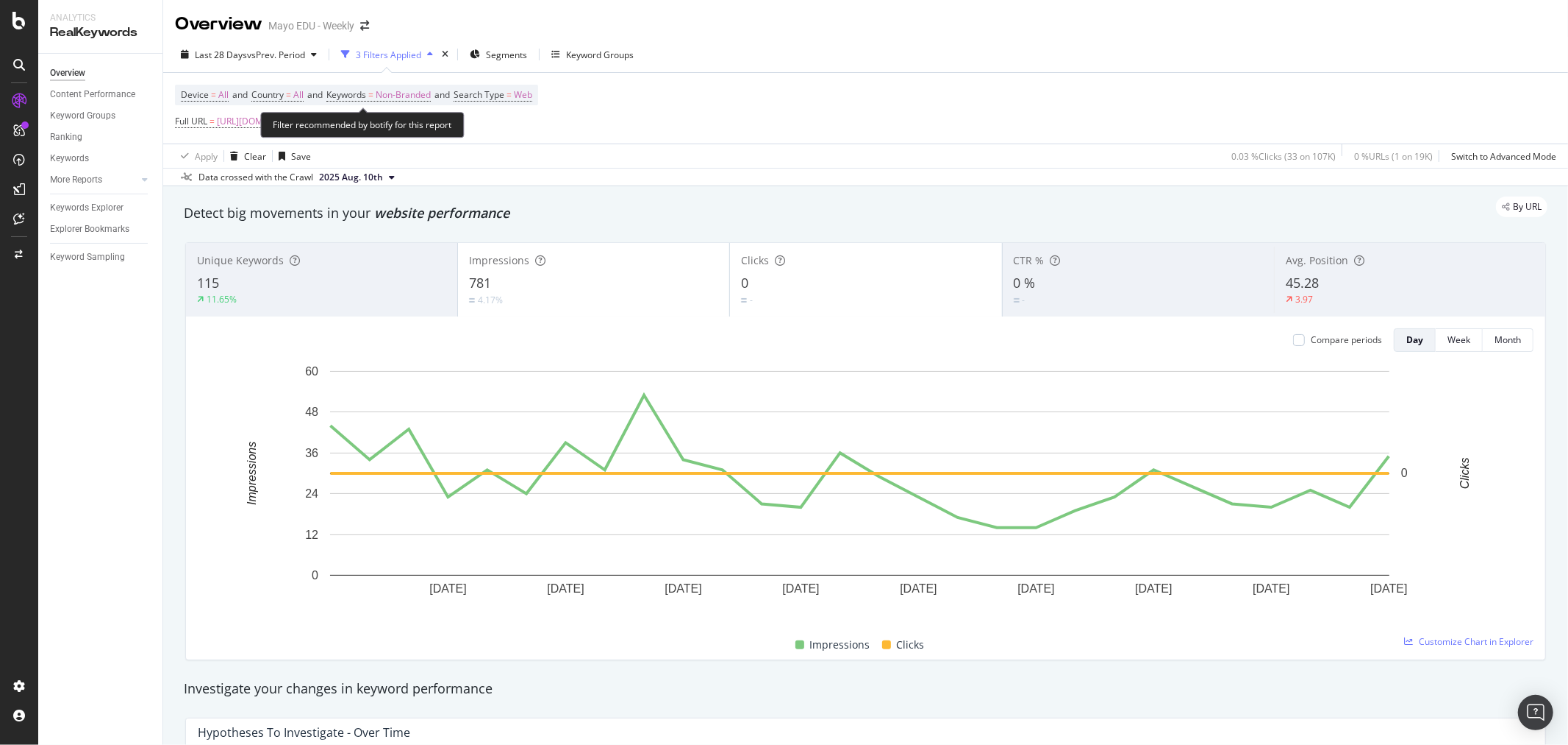
click at [248, 94] on span "and" at bounding box center [240, 94] width 16 height 12
click at [385, 60] on div "3 Filters Applied" at bounding box center [388, 54] width 65 height 12
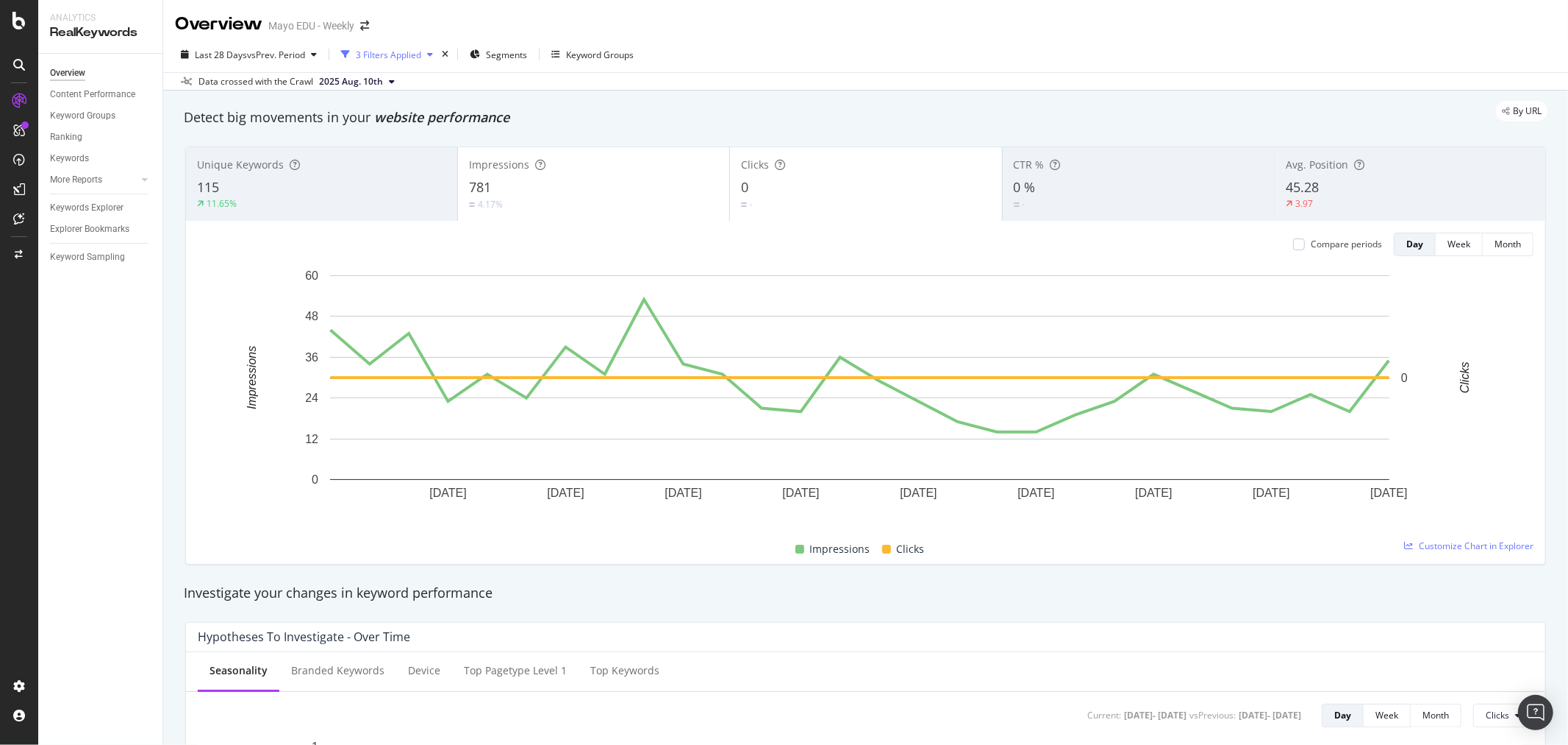
click at [385, 60] on div "3 Filters Applied" at bounding box center [388, 54] width 65 height 12
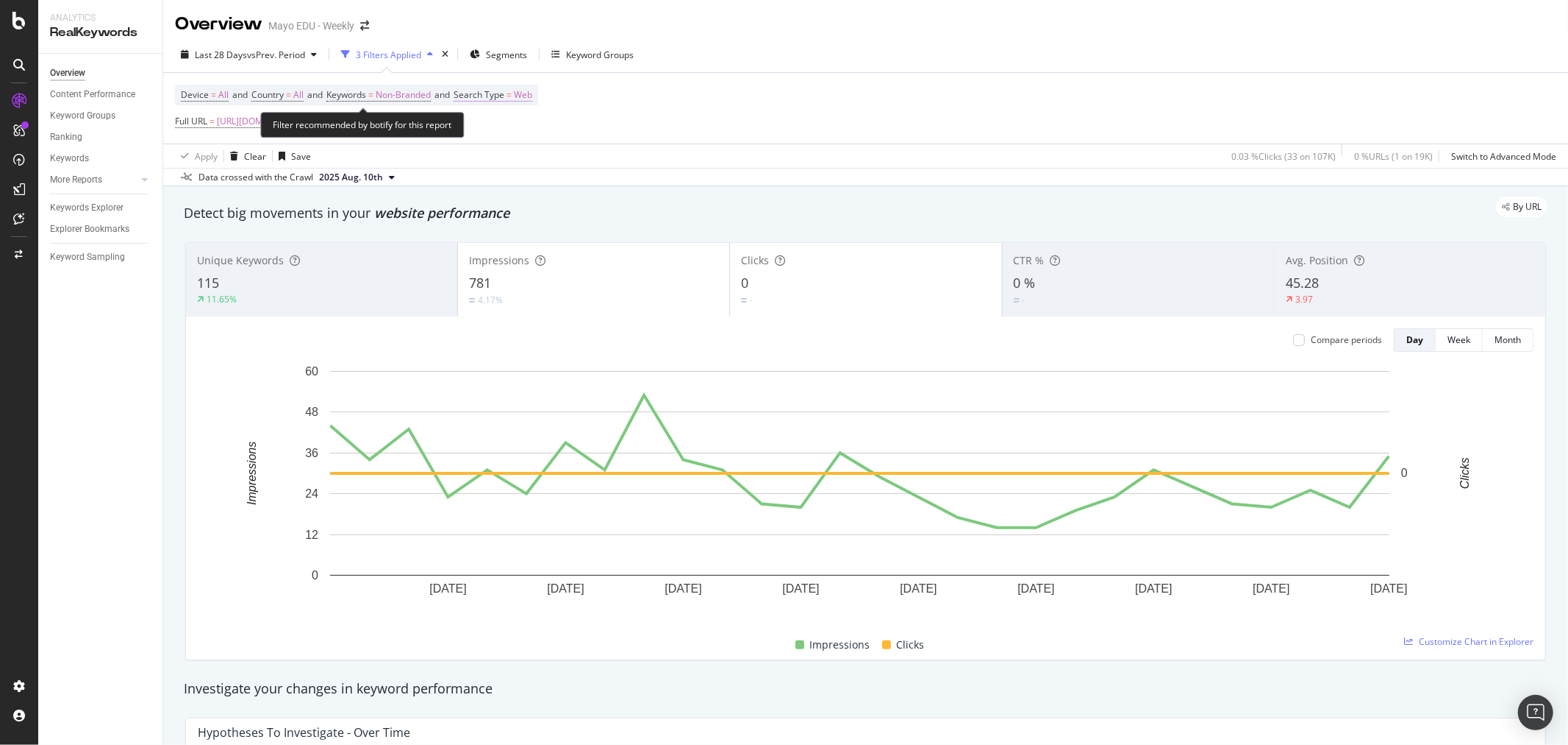
click at [504, 92] on span "Search Type" at bounding box center [479, 94] width 51 height 12
click at [517, 159] on div "Cancel" at bounding box center [507, 161] width 28 height 12
click at [448, 53] on icon "times" at bounding box center [445, 55] width 6 height 9
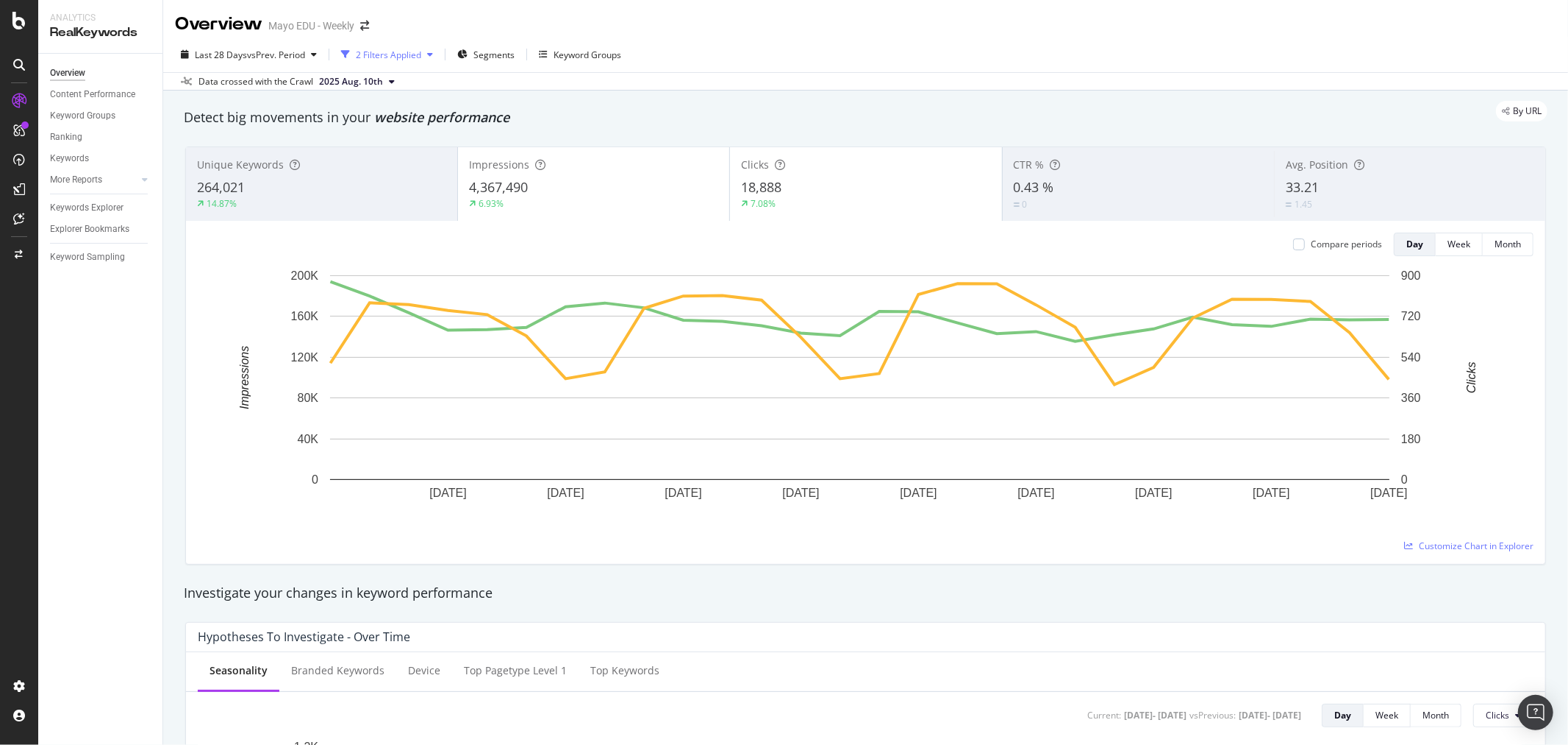
click at [401, 57] on div "2 Filters Applied" at bounding box center [388, 54] width 65 height 12
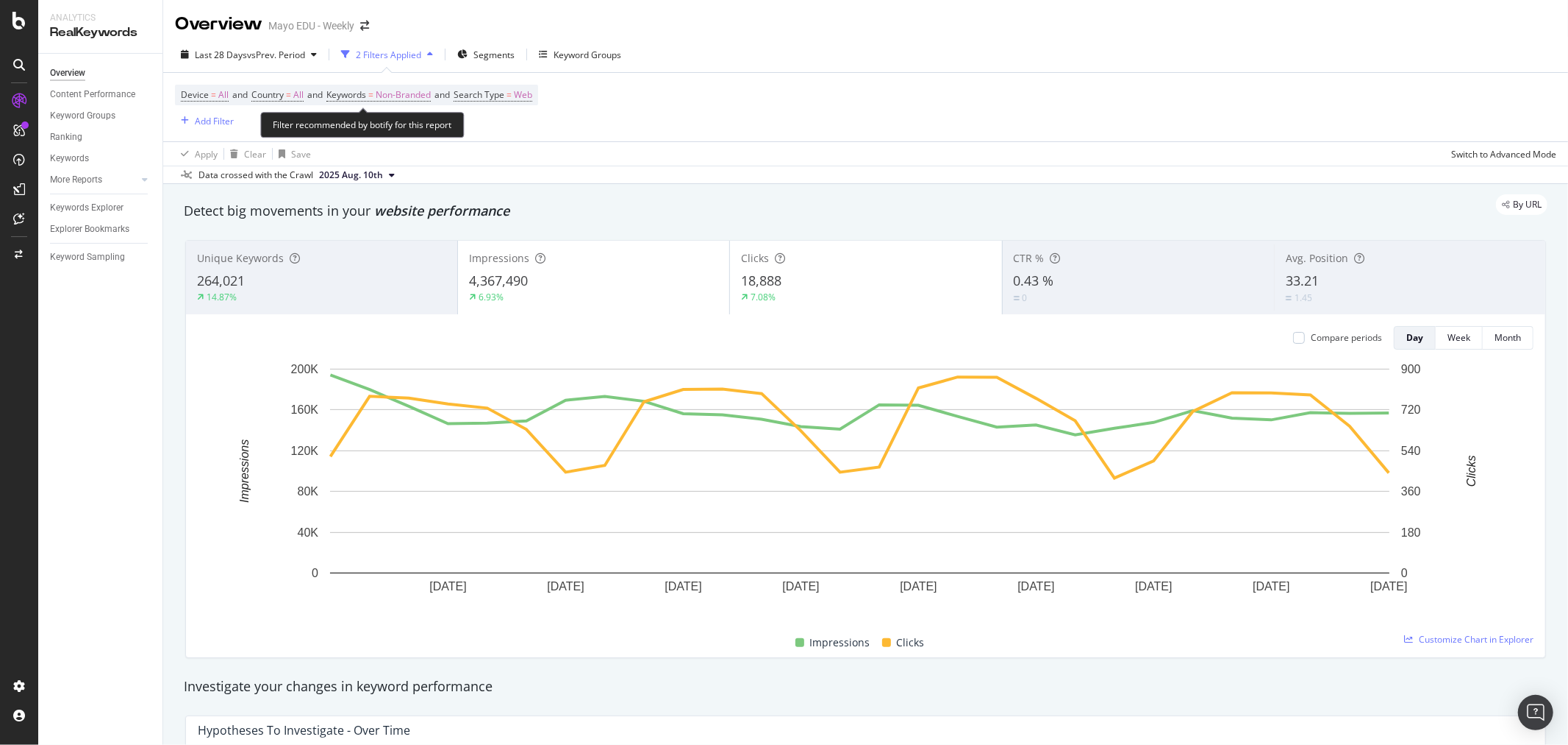
click at [383, 88] on span "Keywords = Non-Branded" at bounding box center [379, 95] width 104 height 13
click at [385, 92] on span "Non-Branded" at bounding box center [403, 95] width 55 height 20
click at [395, 135] on span "Non-Branded" at bounding box center [379, 129] width 61 height 12
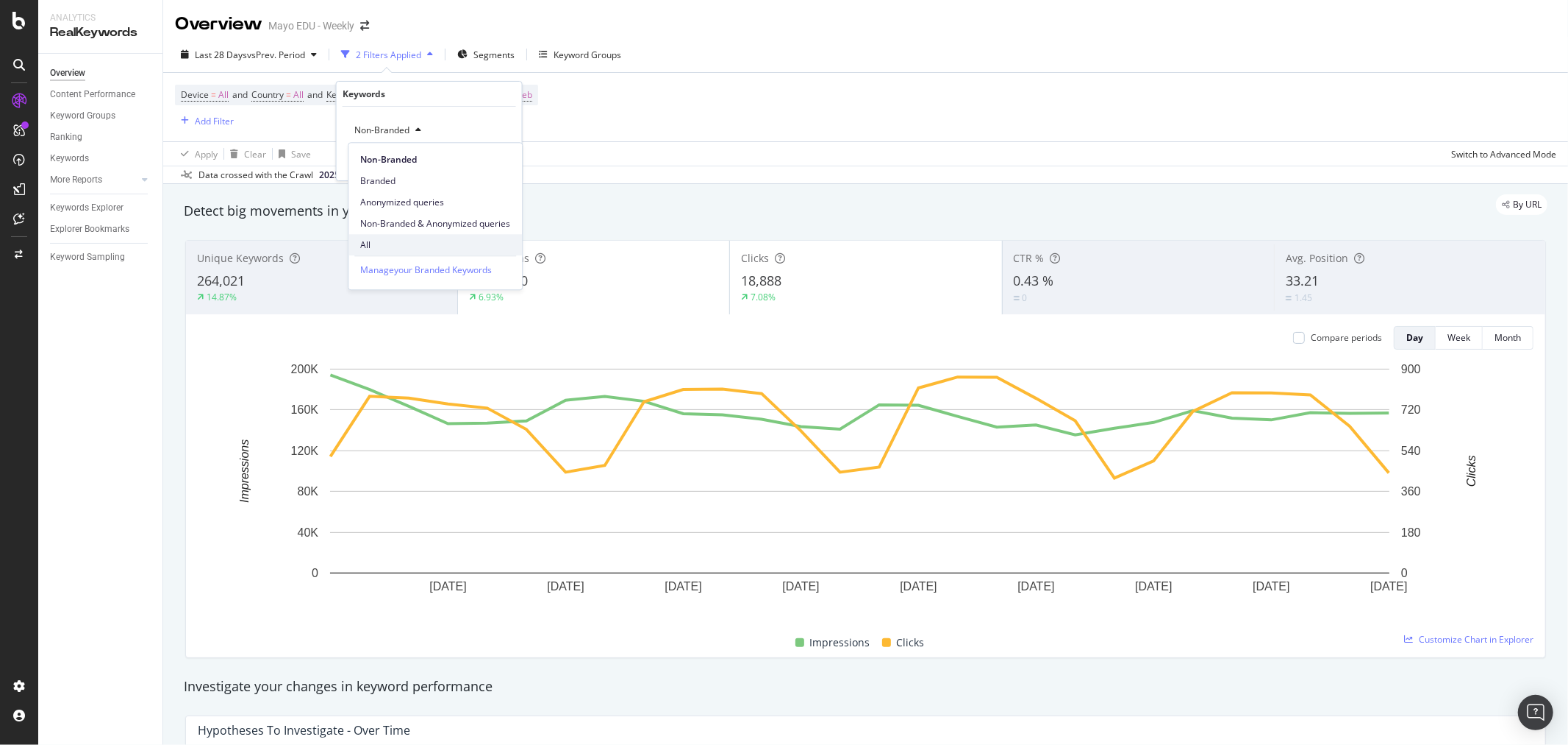
click at [383, 243] on span "All" at bounding box center [435, 245] width 150 height 13
click at [487, 164] on div "Apply" at bounding box center [499, 161] width 23 height 12
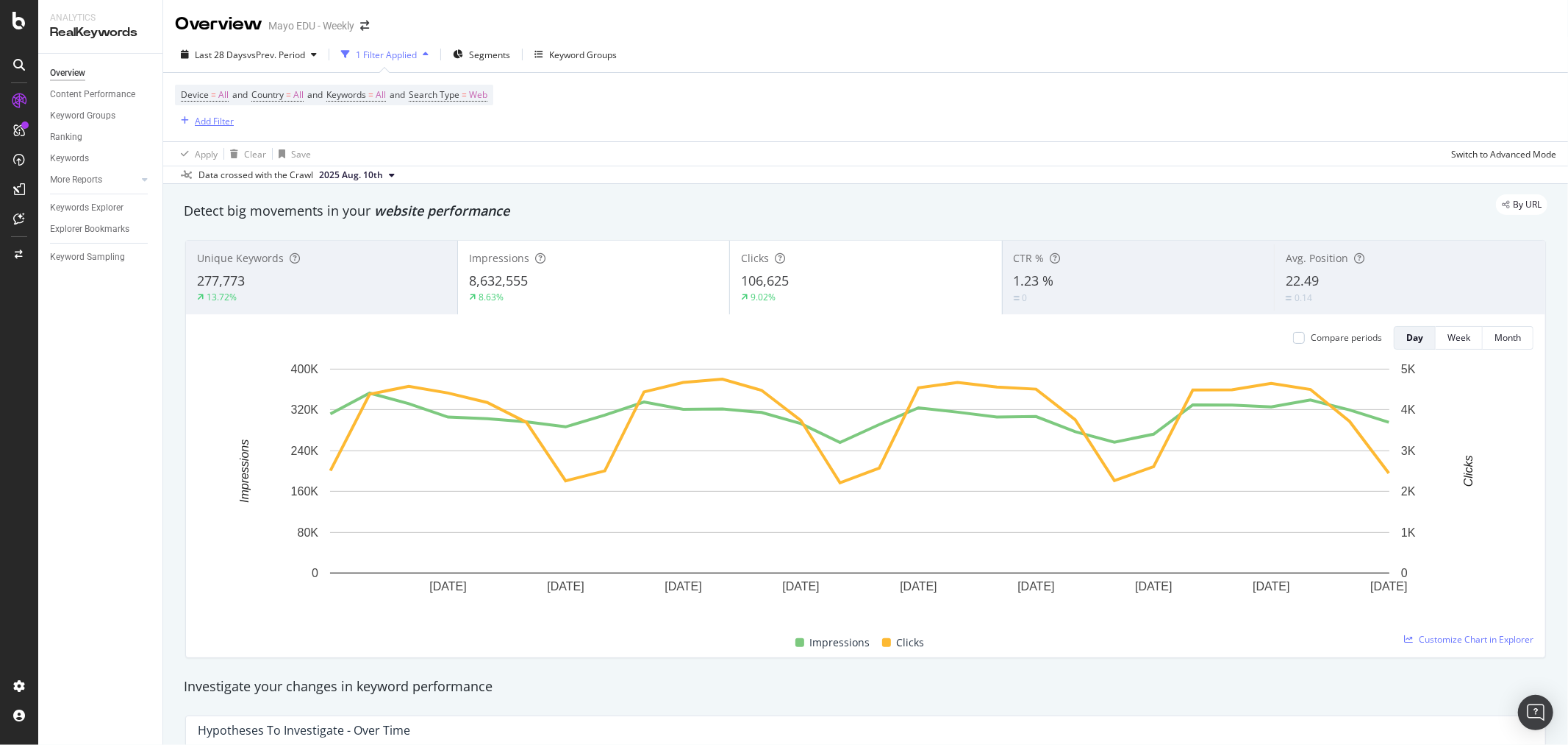
click at [209, 128] on div "Add Filter" at bounding box center [203, 120] width 58 height 16
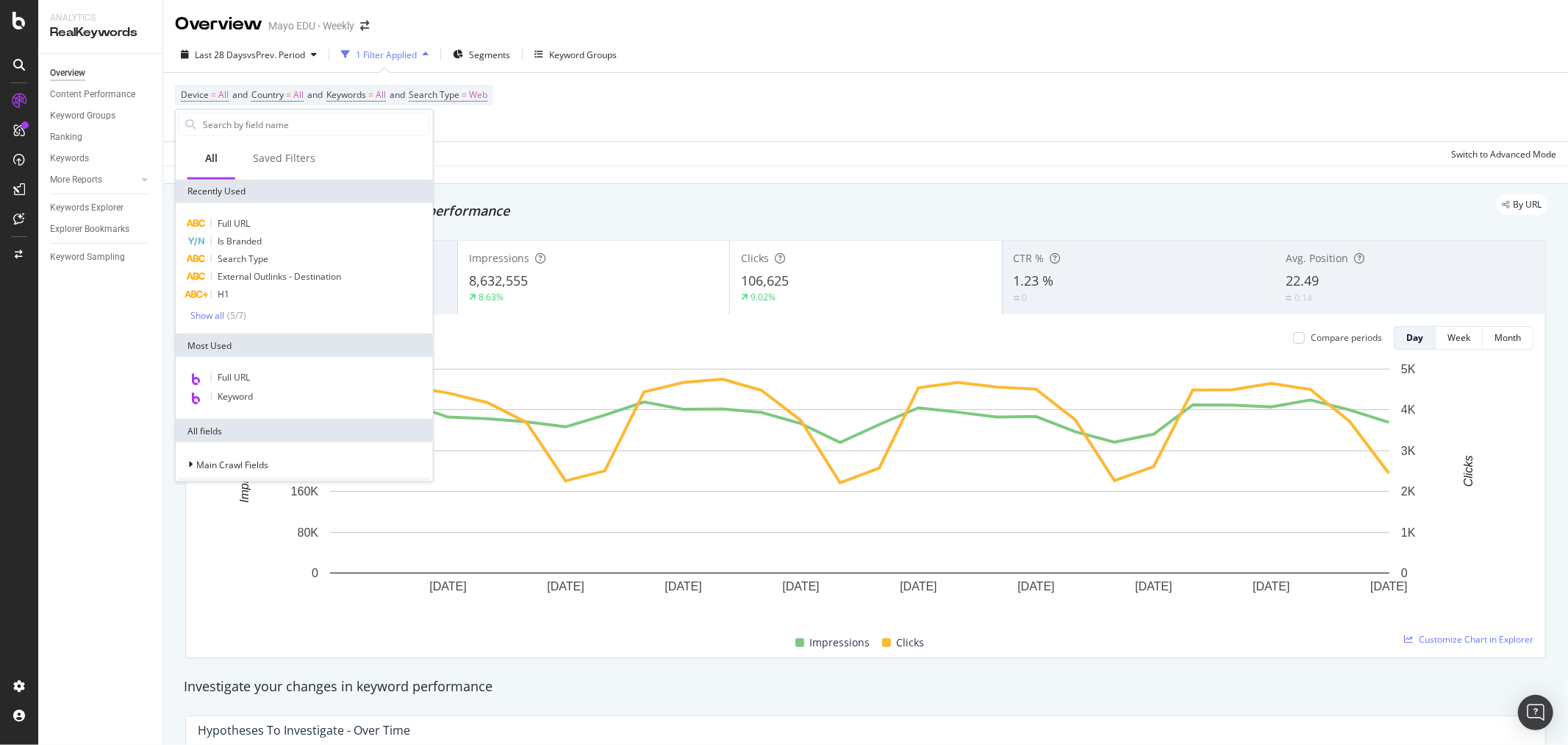
click at [234, 212] on div "Full URL Is Branded Search Type External Outlinks - Destination H1 Show all ( 5…" at bounding box center [304, 268] width 257 height 130
click at [234, 217] on span "Full URL" at bounding box center [233, 223] width 32 height 12
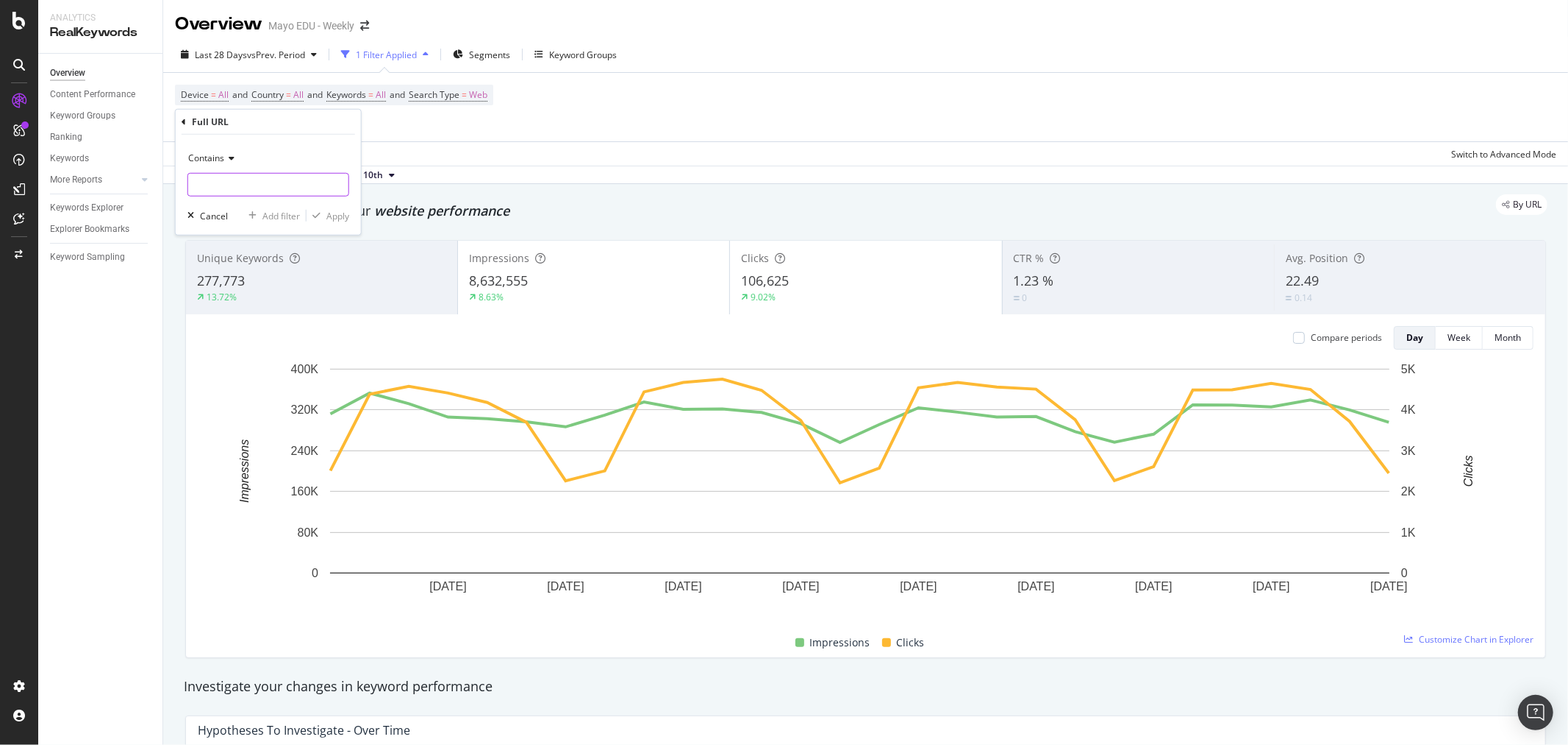
click at [253, 186] on input "text" at bounding box center [268, 184] width 161 height 23
click at [207, 158] on span "Contains" at bounding box center [206, 157] width 36 height 12
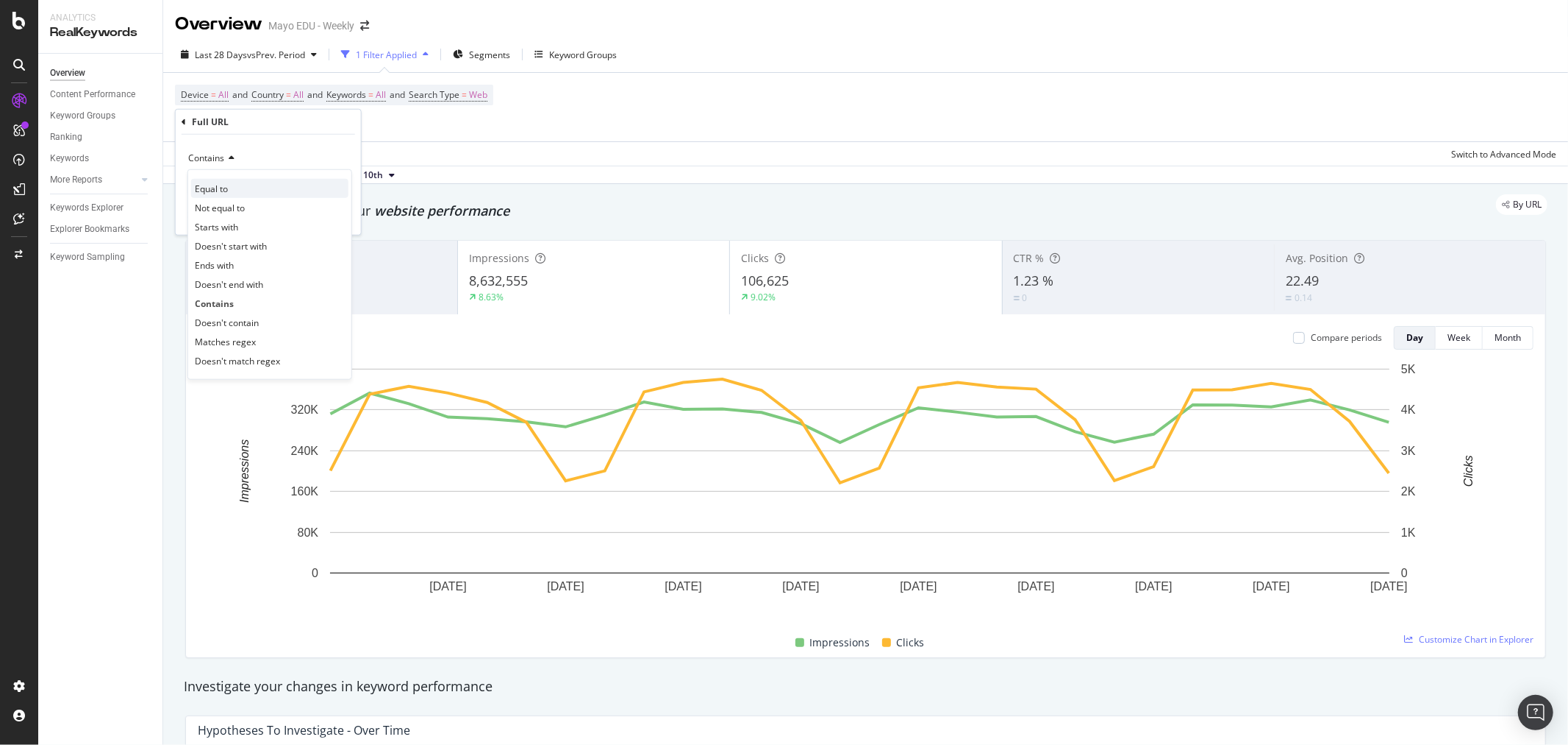
click at [248, 194] on div "Equal to" at bounding box center [269, 188] width 157 height 20
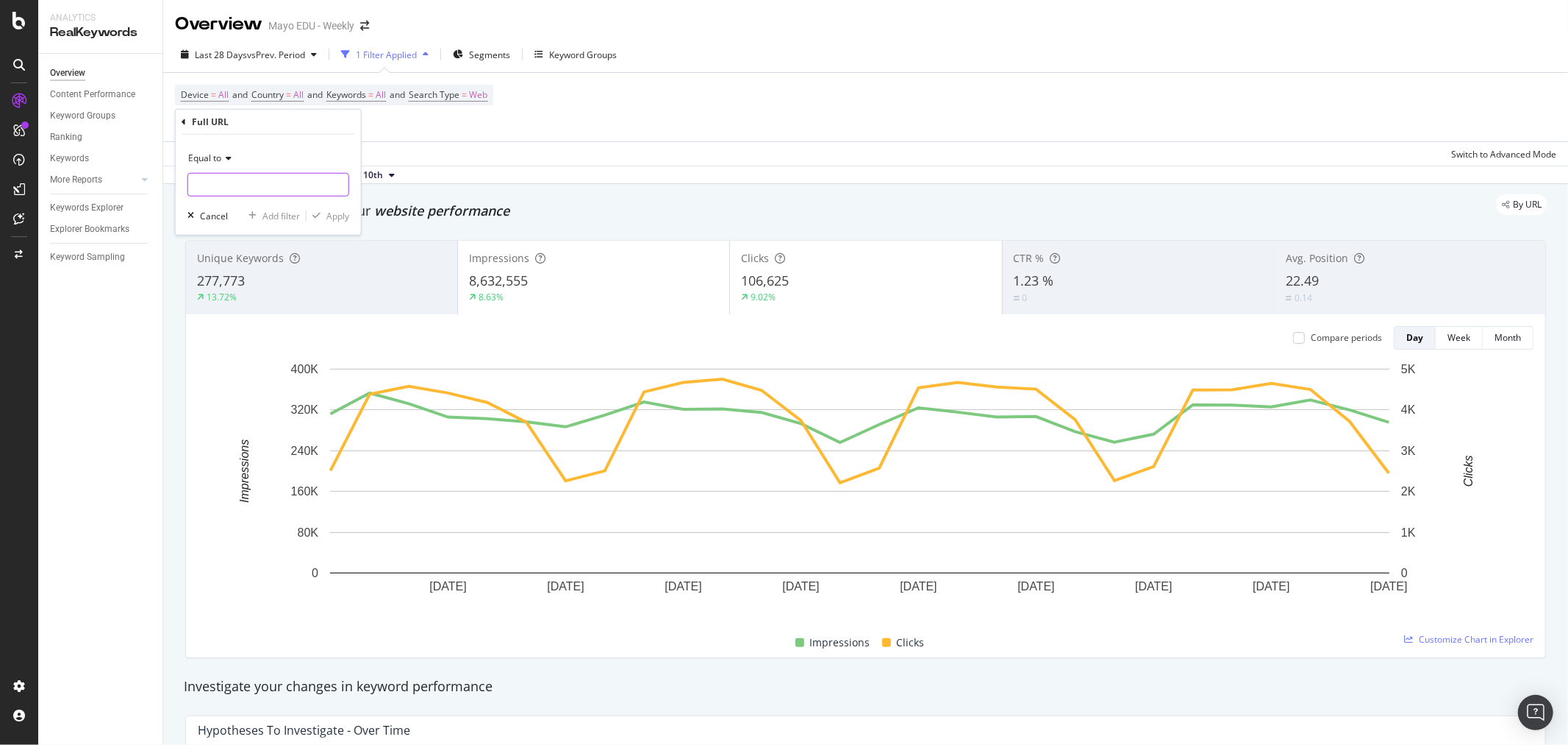
click at [247, 186] on input "text" at bounding box center [268, 184] width 161 height 23
paste input "https://www.mayo.edu/research/centers-programs/cancer-research/specialized-prog…"
type input "https://www.mayo.edu/research/centers-programs/cancer-research/specialized-prog…"
click at [337, 221] on div "Apply" at bounding box center [338, 215] width 23 height 12
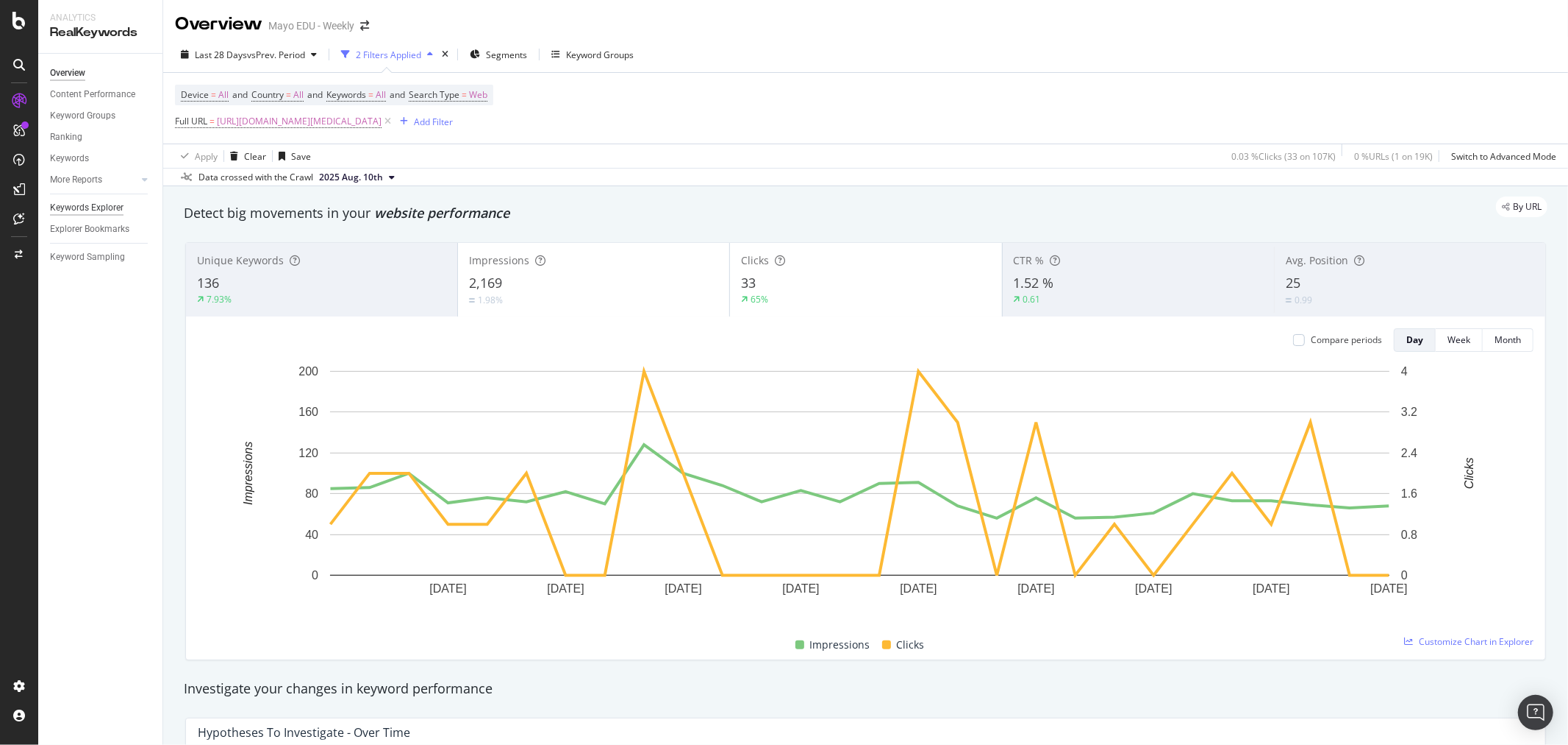
click at [90, 210] on div "Keywords Explorer" at bounding box center [86, 207] width 73 height 16
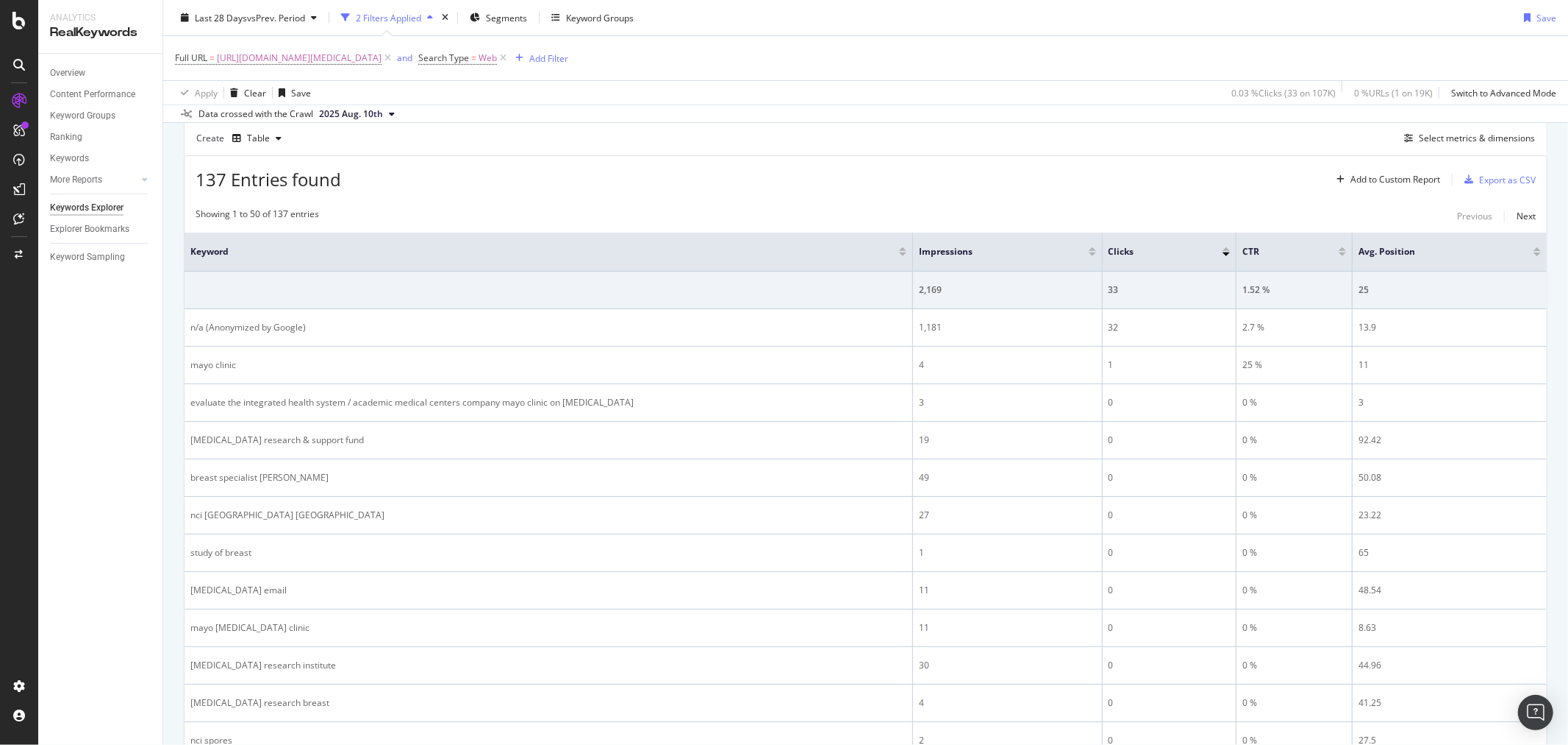
scroll to position [254, 0]
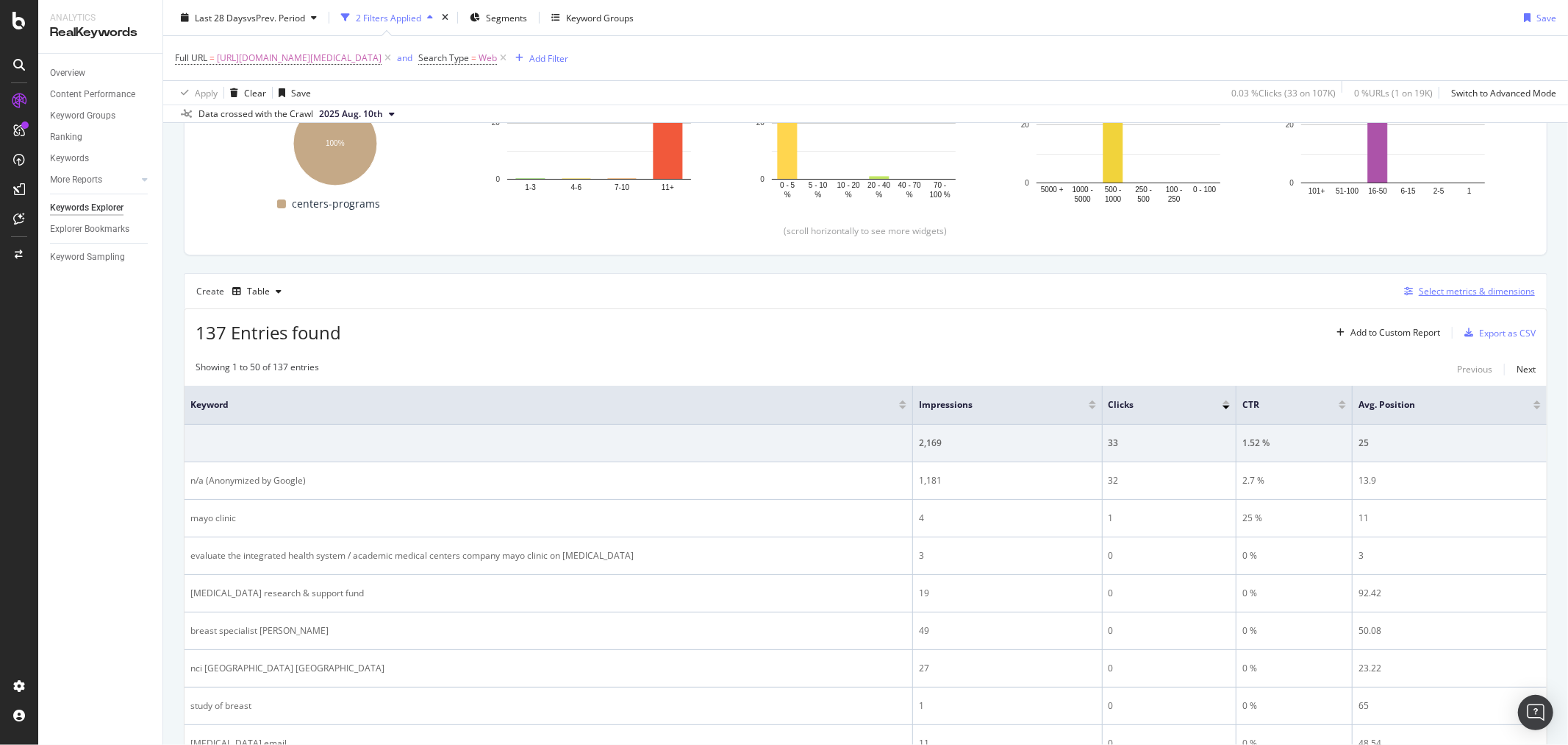
click at [1428, 297] on div "Select metrics & dimensions" at bounding box center [1477, 291] width 116 height 12
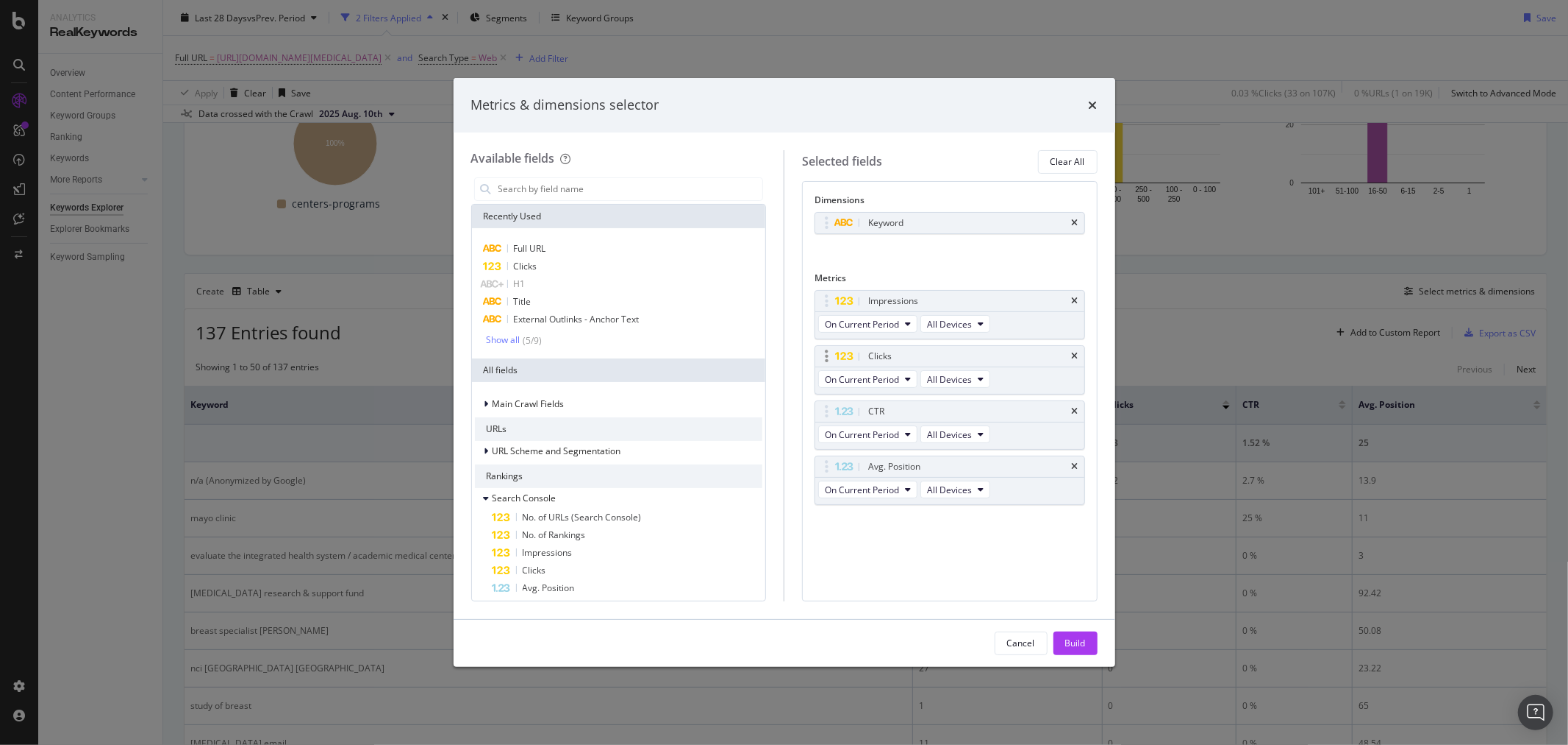
click at [888, 359] on div "Clicks" at bounding box center [879, 356] width 23 height 15
click at [572, 263] on div "Clicks" at bounding box center [619, 266] width 288 height 18
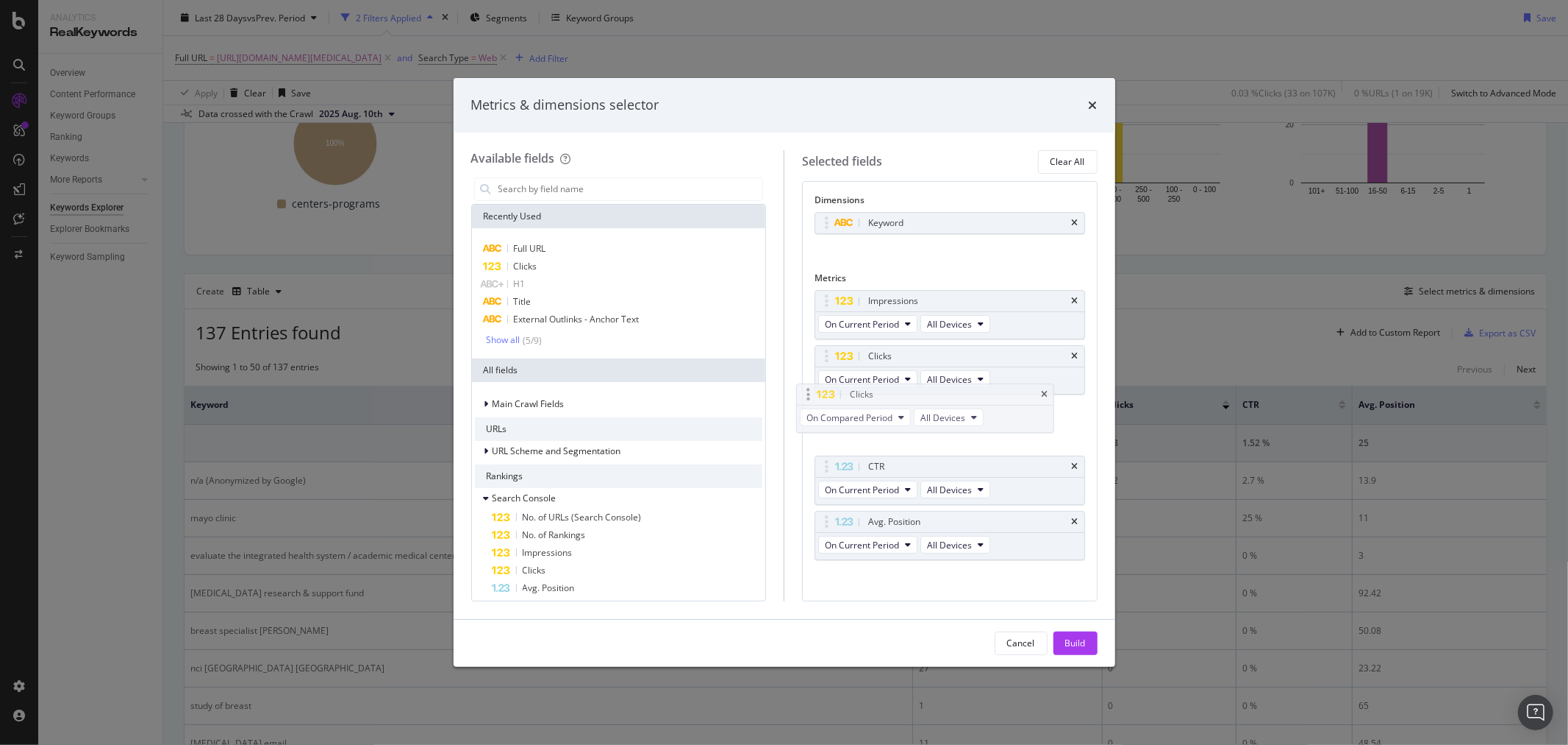
drag, startPoint x: 914, startPoint y: 523, endPoint x: 895, endPoint y: 395, distance: 129.4
click at [895, 395] on body "Analytics RealKeywords Overview Content Performance Keyword Groups Ranking Keyw…" at bounding box center [784, 372] width 1568 height 745
click at [1082, 636] on div "Build" at bounding box center [1076, 642] width 20 height 12
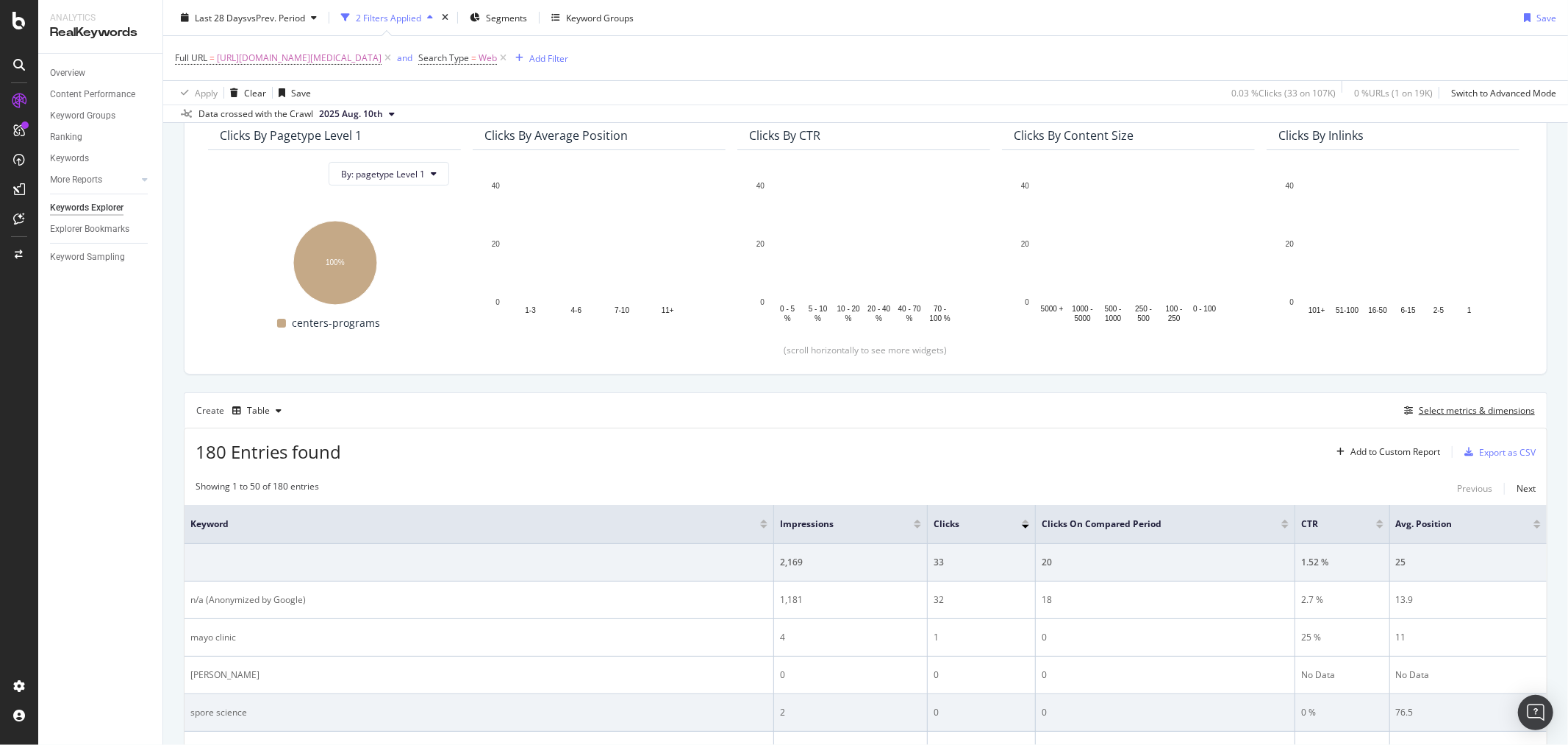
scroll to position [172, 0]
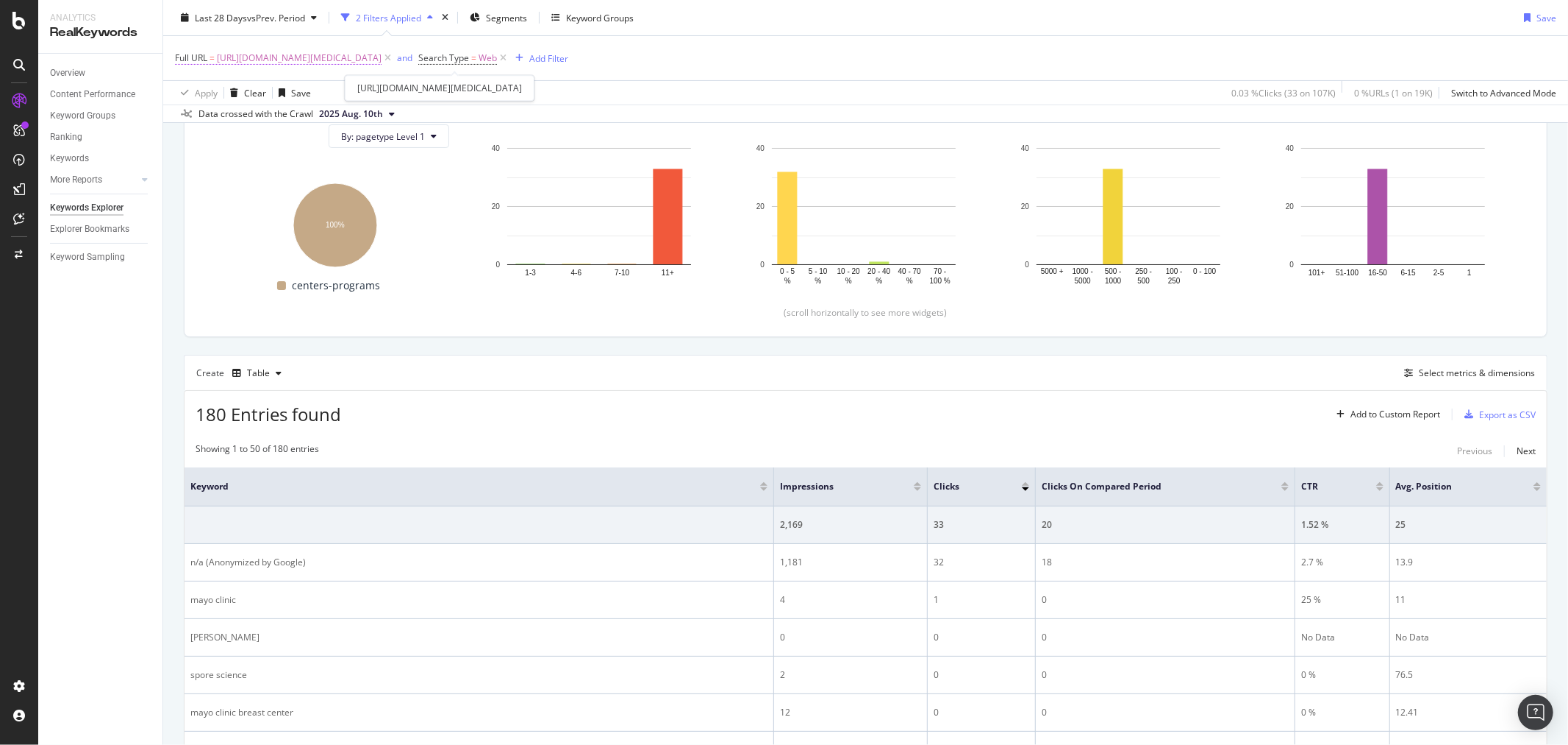
click at [382, 61] on span "https://www.mayo.edu/research/centers-programs/cancer-research/specialized-prog…" at bounding box center [299, 58] width 164 height 20
click at [254, 119] on input "https://www.mayo.edu/research/centers-programs/cancer-research/specialized-prog…" at bounding box center [258, 119] width 139 height 23
paste input "research-programs/novel-therapeutics-modalities"
type input "https://www.mayo.edu/research/centers-programs/cancer-research/research-program…"
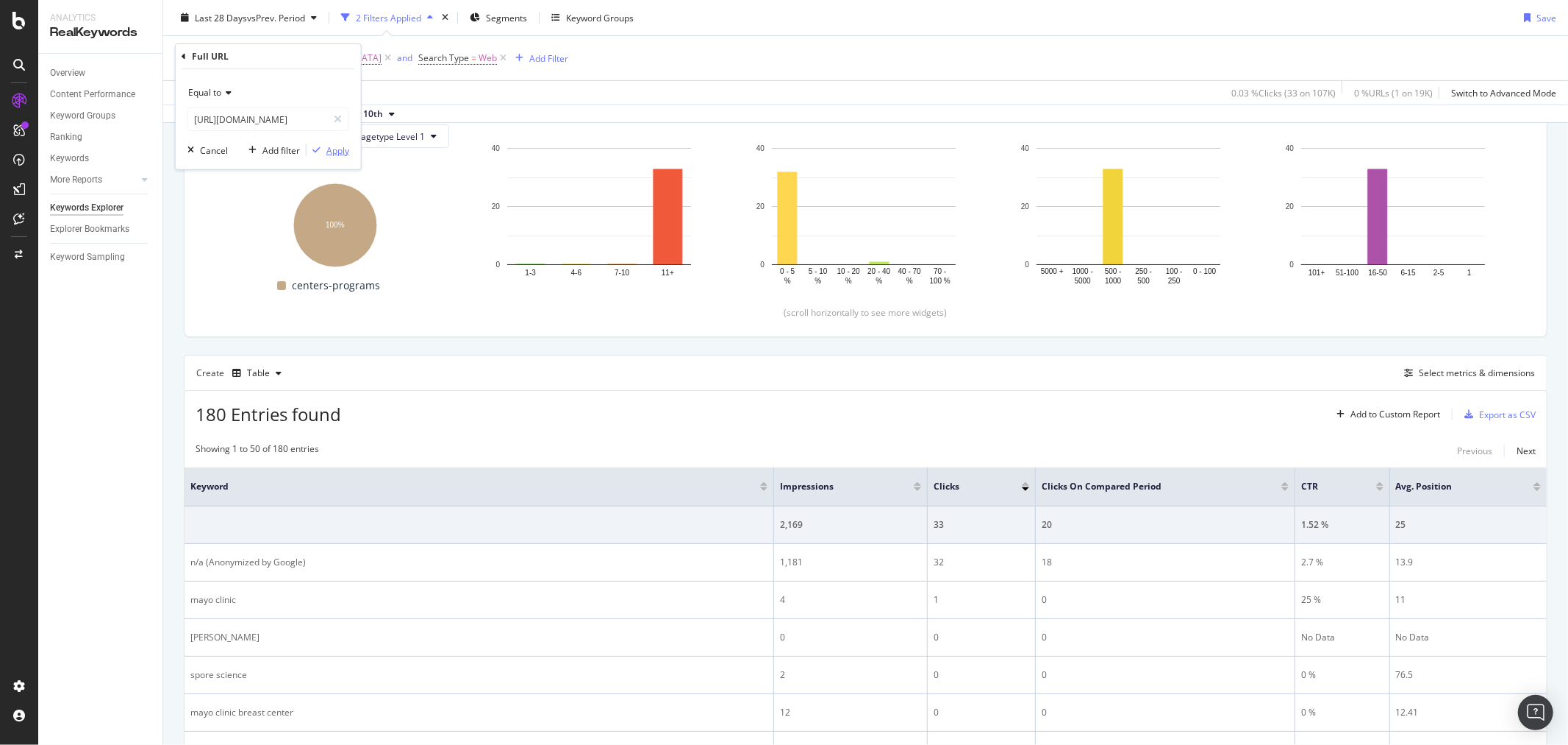
click at [343, 155] on div "Apply" at bounding box center [338, 149] width 23 height 12
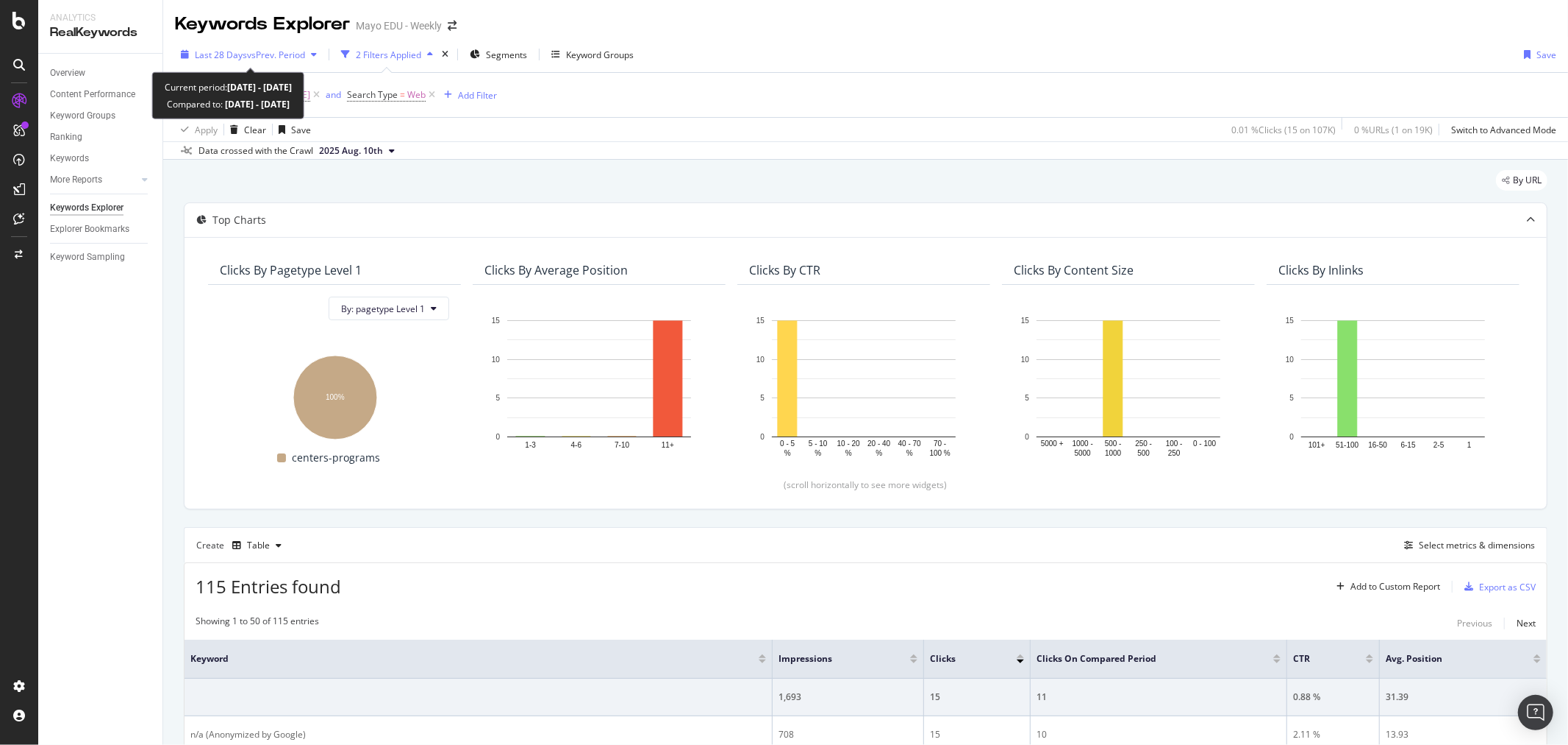
click at [264, 62] on div "Last 28 Days vs Prev. Period" at bounding box center [248, 55] width 148 height 22
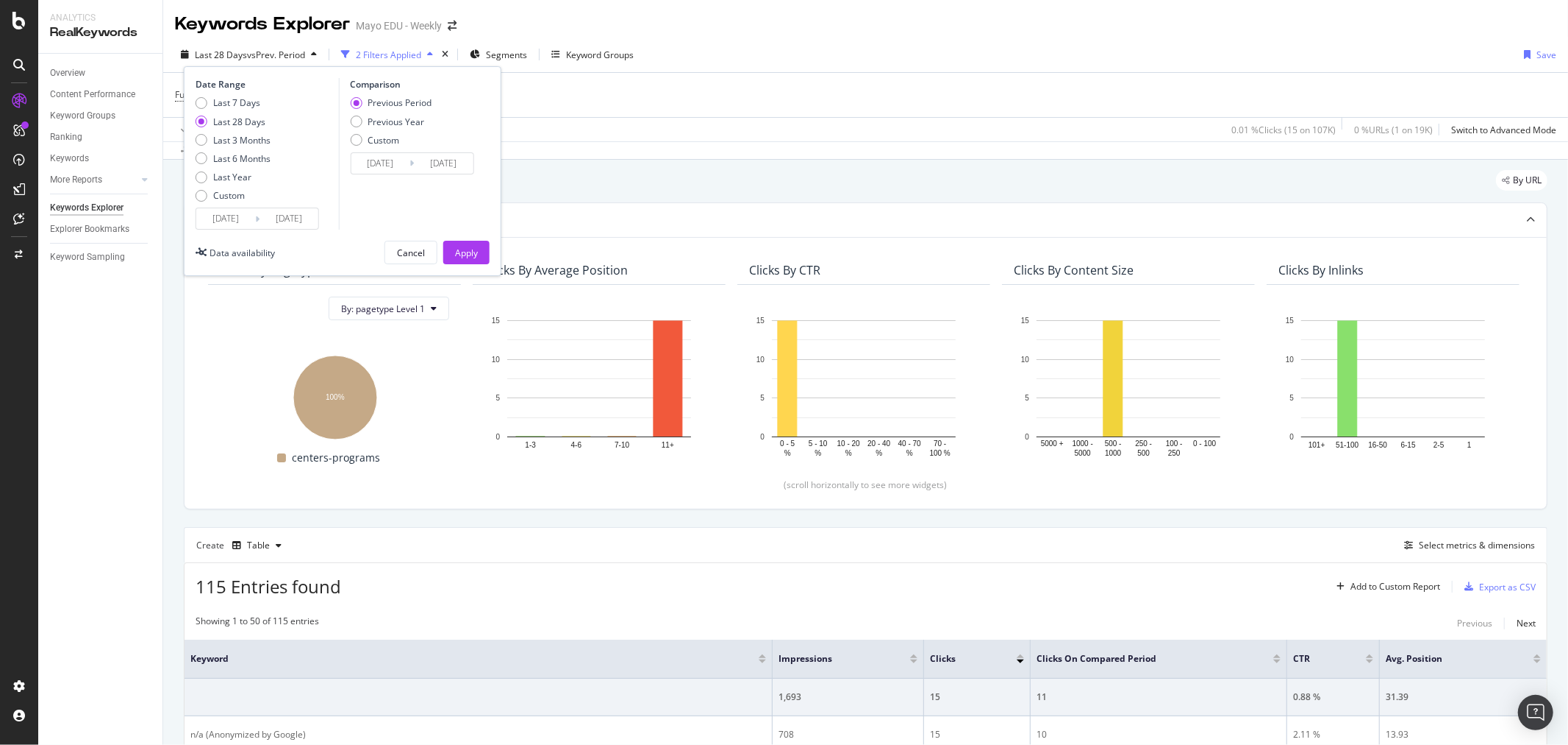
click at [243, 219] on input "2025/07/20" at bounding box center [225, 218] width 58 height 20
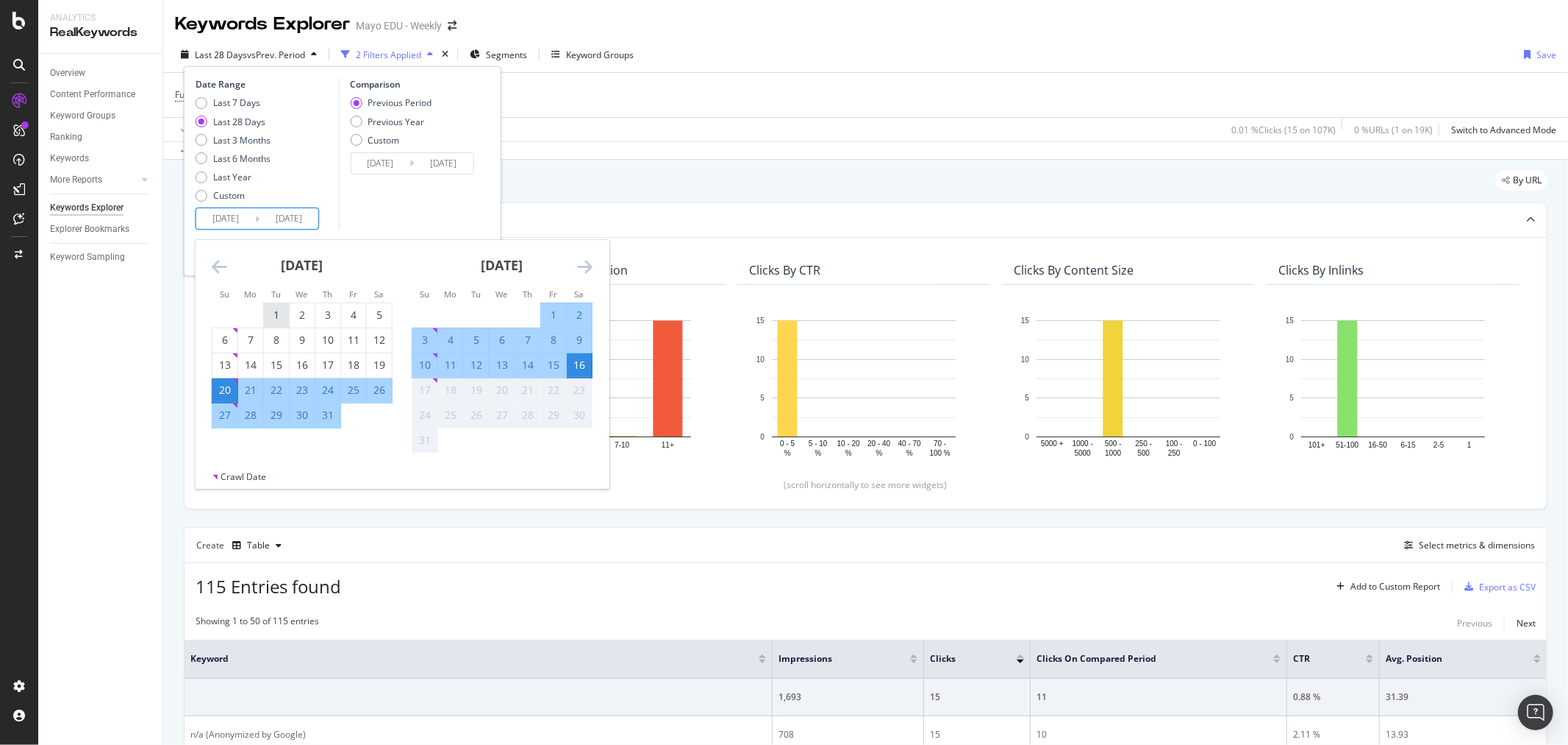
click at [282, 317] on div "1" at bounding box center [276, 315] width 25 height 15
type input "2025/07/01"
type input "2025/05/15"
type input "2025/06/30"
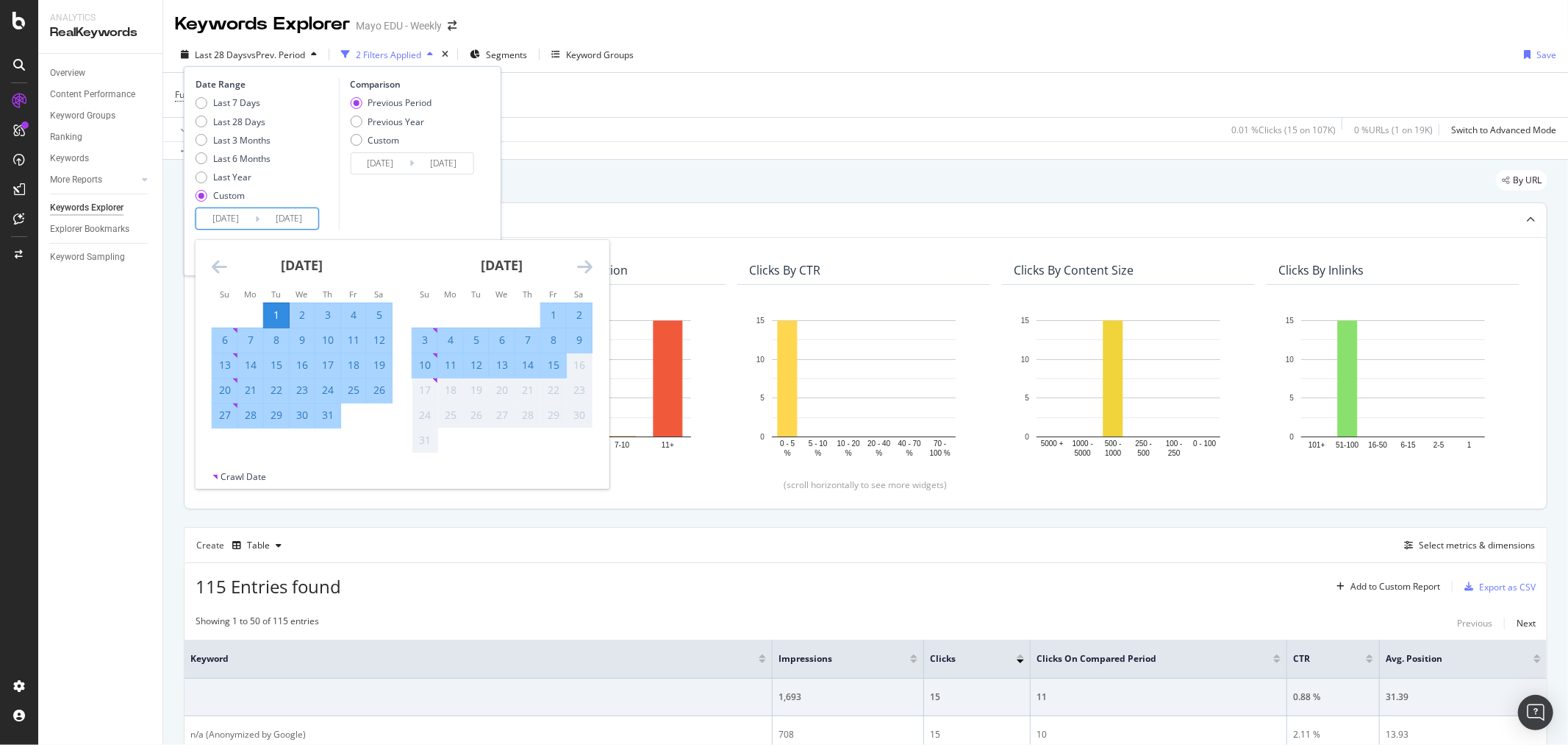
click at [330, 416] on div "31" at bounding box center [328, 415] width 25 height 15
type input "2025/07/31"
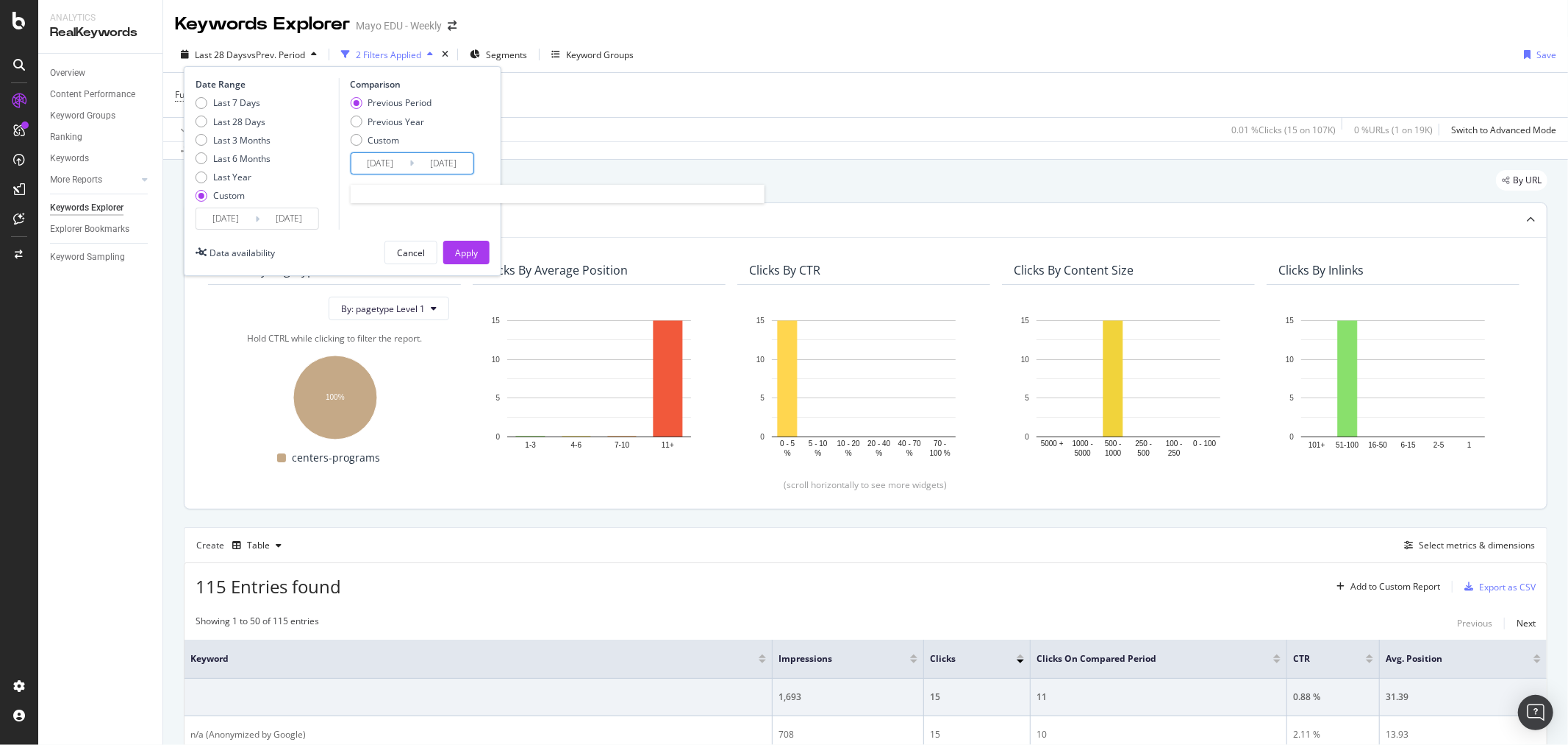
click at [380, 159] on input "2025/05/31" at bounding box center [380, 163] width 58 height 20
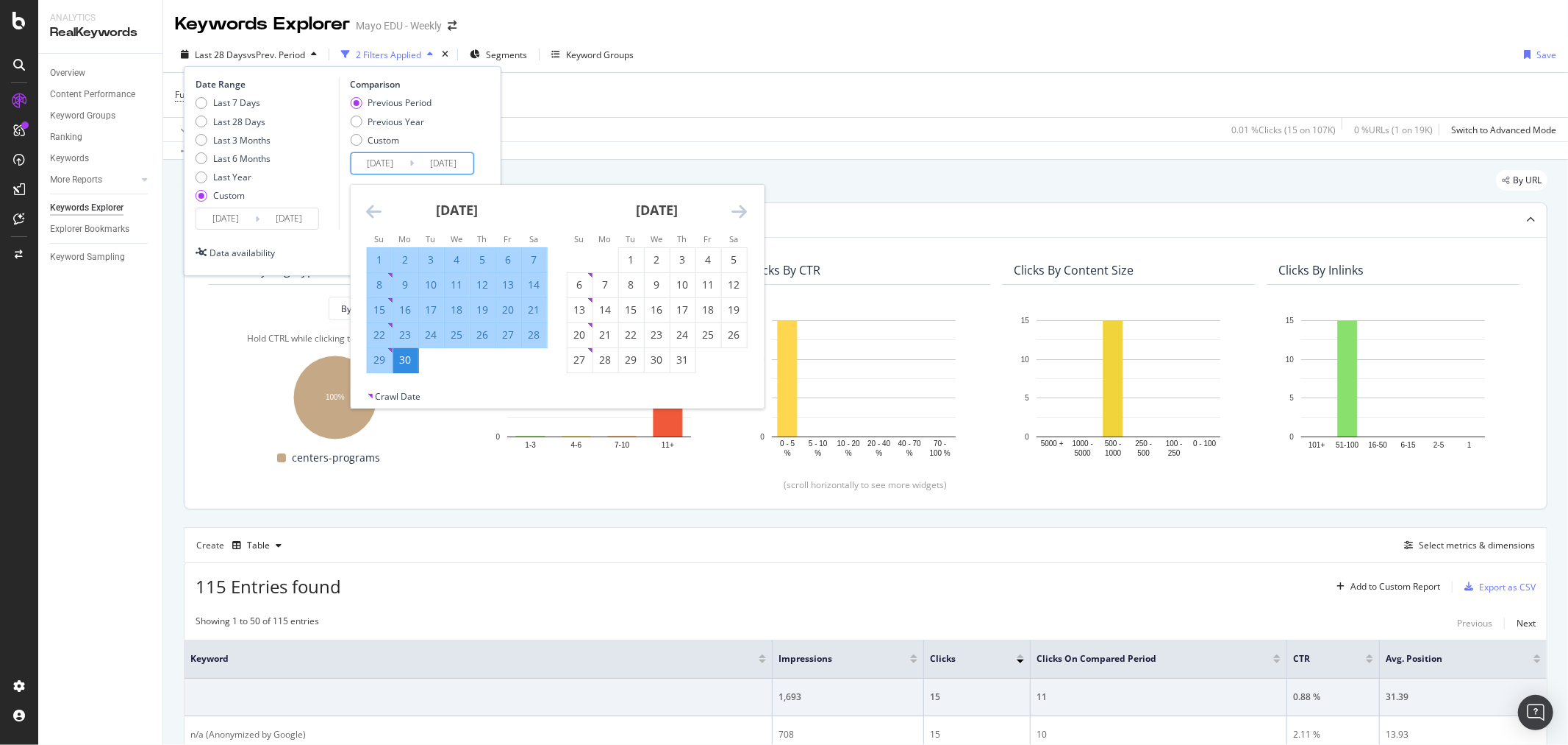
click at [383, 253] on div "1" at bounding box center [379, 260] width 25 height 15
type input "2025/06/01"
click at [410, 357] on div "30" at bounding box center [405, 359] width 25 height 15
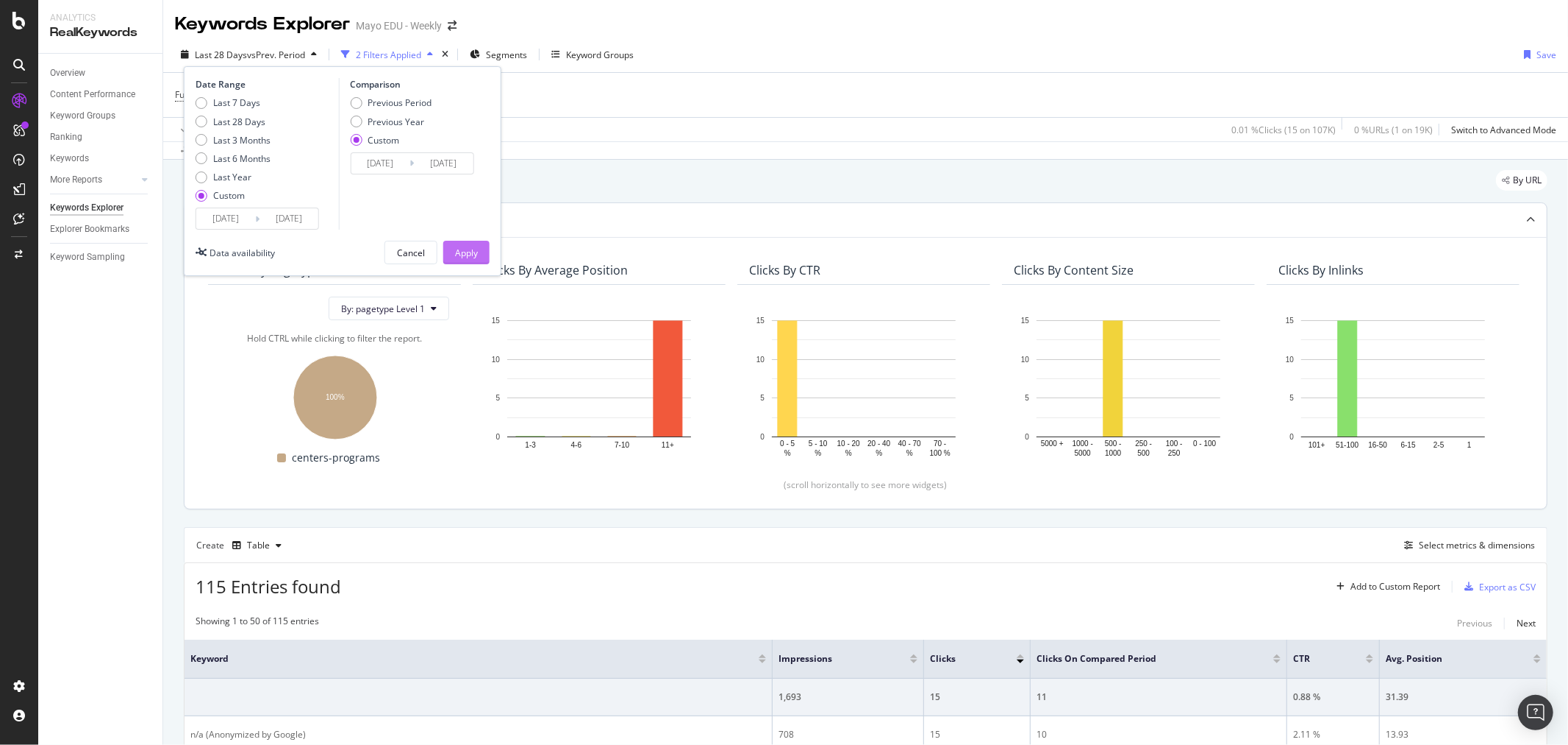
click at [460, 259] on div "Apply" at bounding box center [466, 253] width 23 height 22
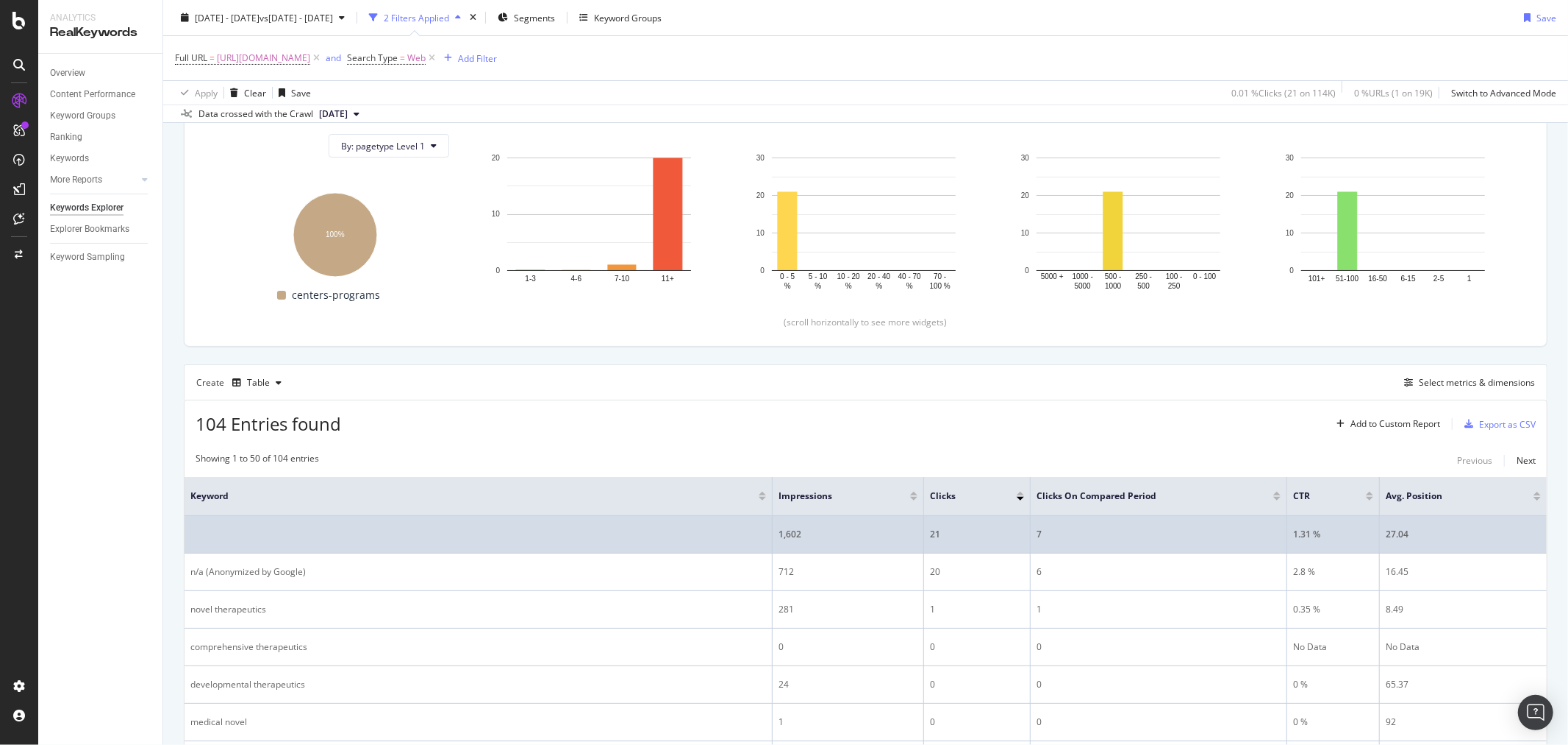
scroll to position [163, 0]
